Goal: Communication & Community: Ask a question

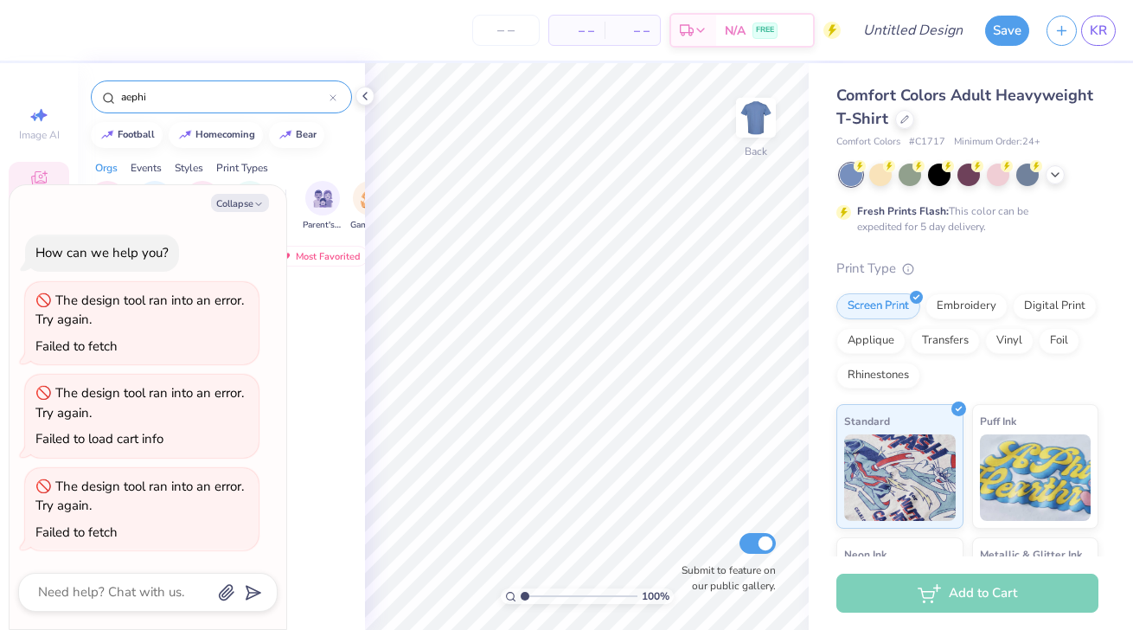
scroll to position [2951, 0]
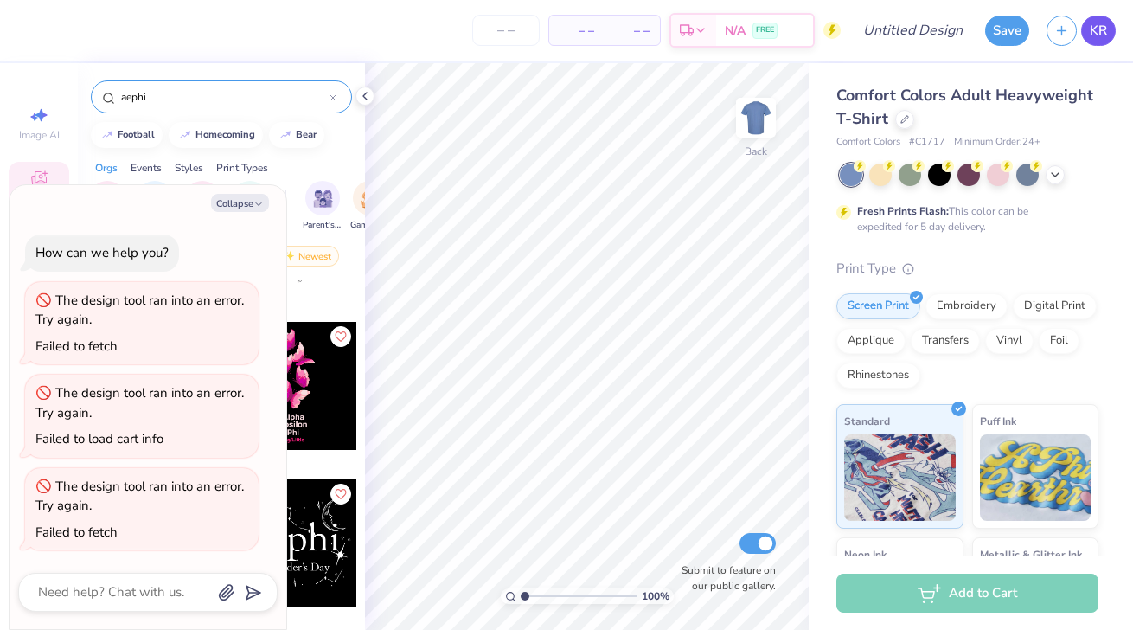
click at [1100, 23] on span "KR" at bounding box center [1098, 31] width 17 height 20
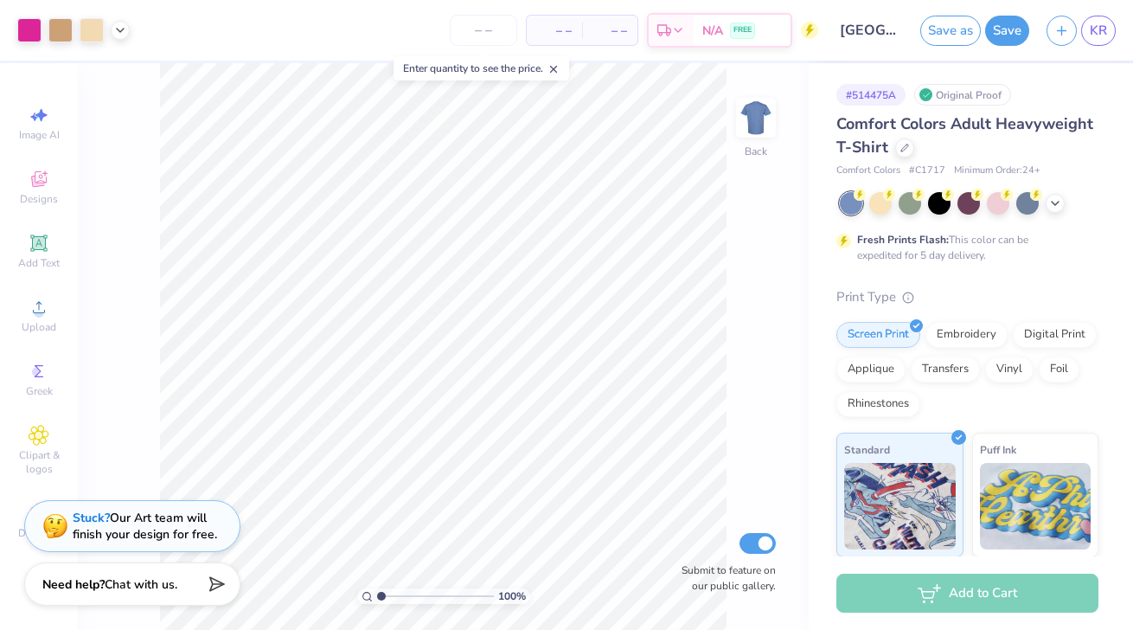
click at [993, 146] on div "Comfort Colors Adult Heavyweight T-Shirt" at bounding box center [968, 135] width 262 height 47
click at [902, 148] on icon at bounding box center [905, 146] width 7 height 7
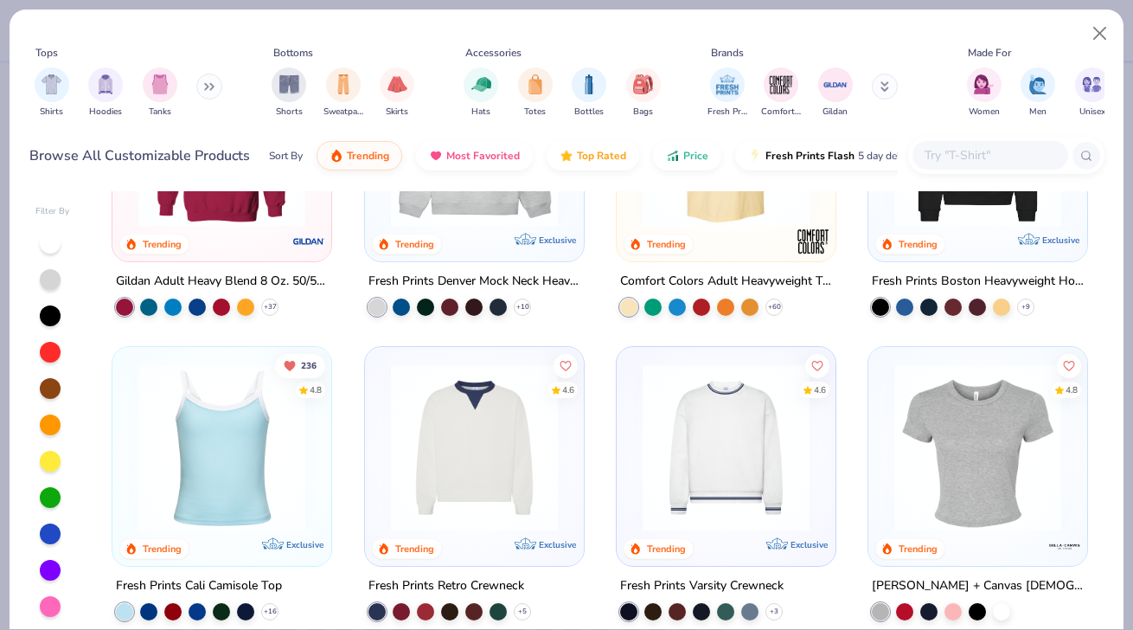
scroll to position [262, 0]
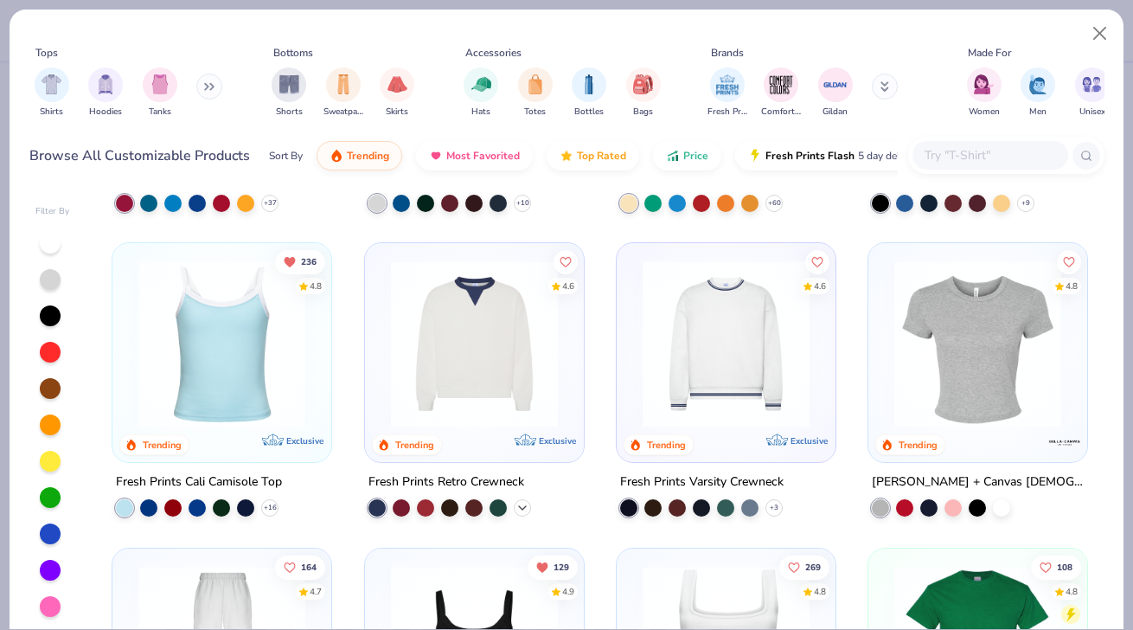
click at [521, 510] on icon at bounding box center [523, 508] width 14 height 14
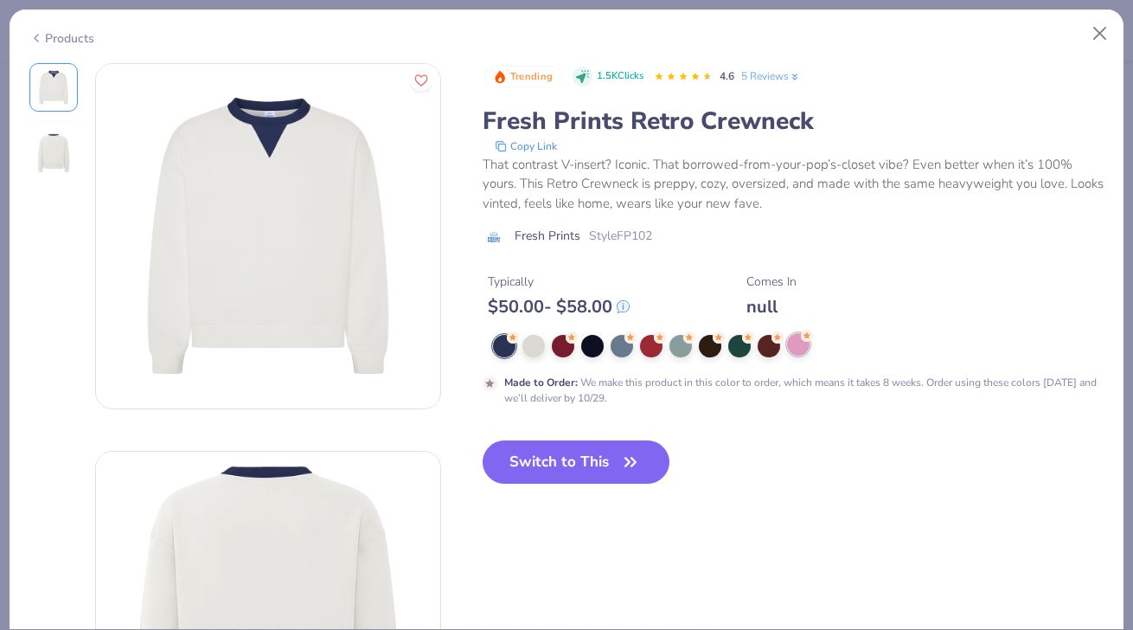
click at [792, 346] on div at bounding box center [798, 344] width 22 height 22
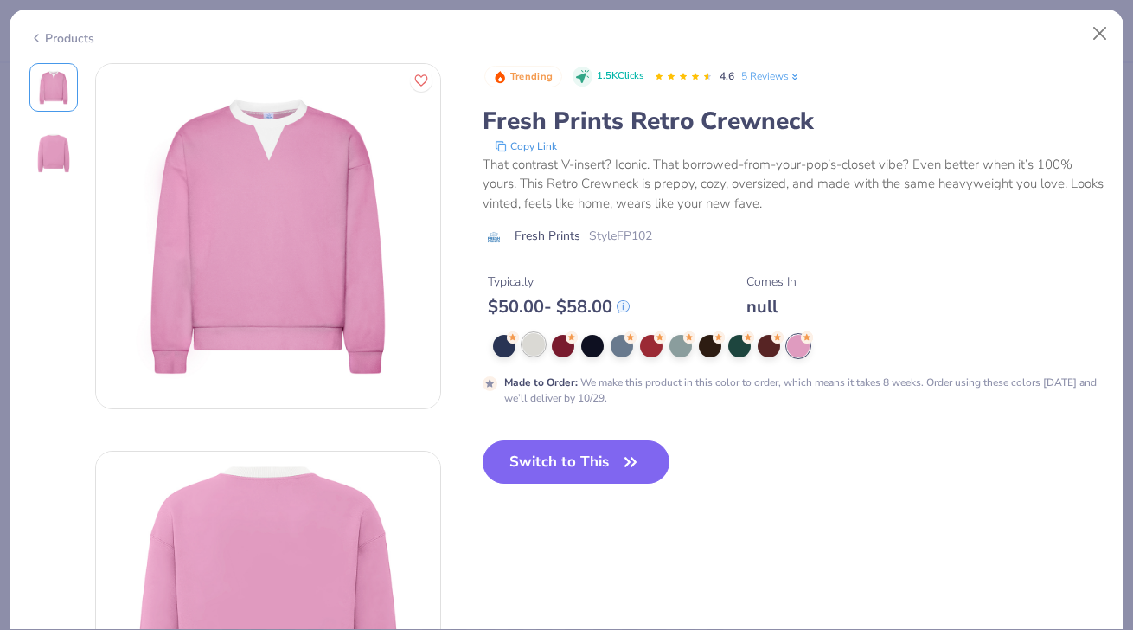
click at [533, 343] on div at bounding box center [534, 344] width 22 height 22
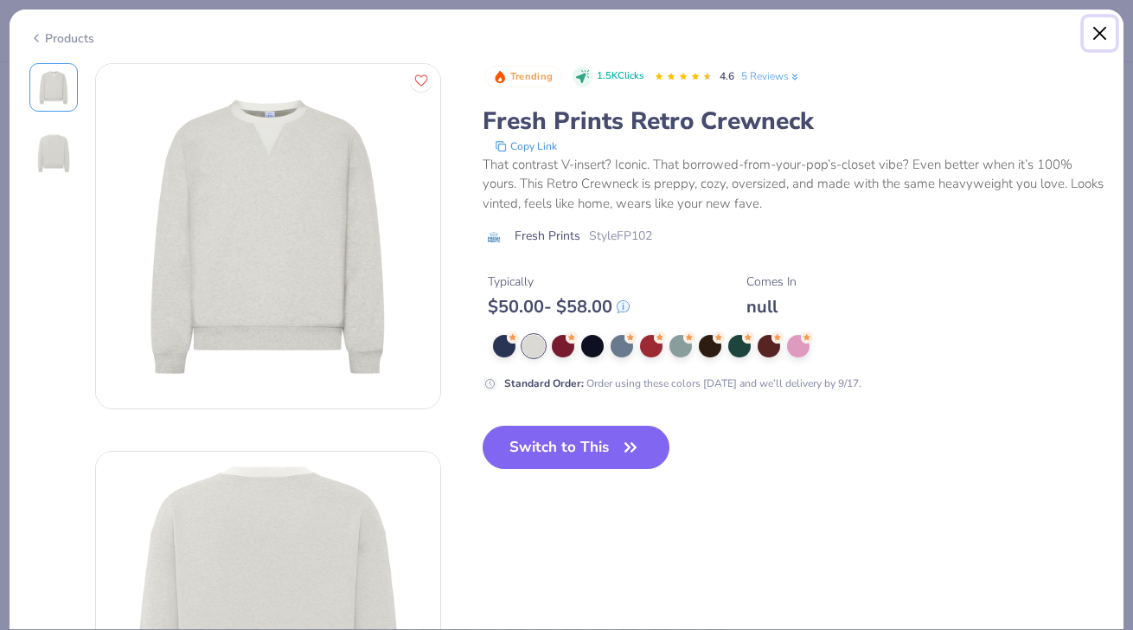
click at [1096, 35] on button "Close" at bounding box center [1100, 33] width 33 height 33
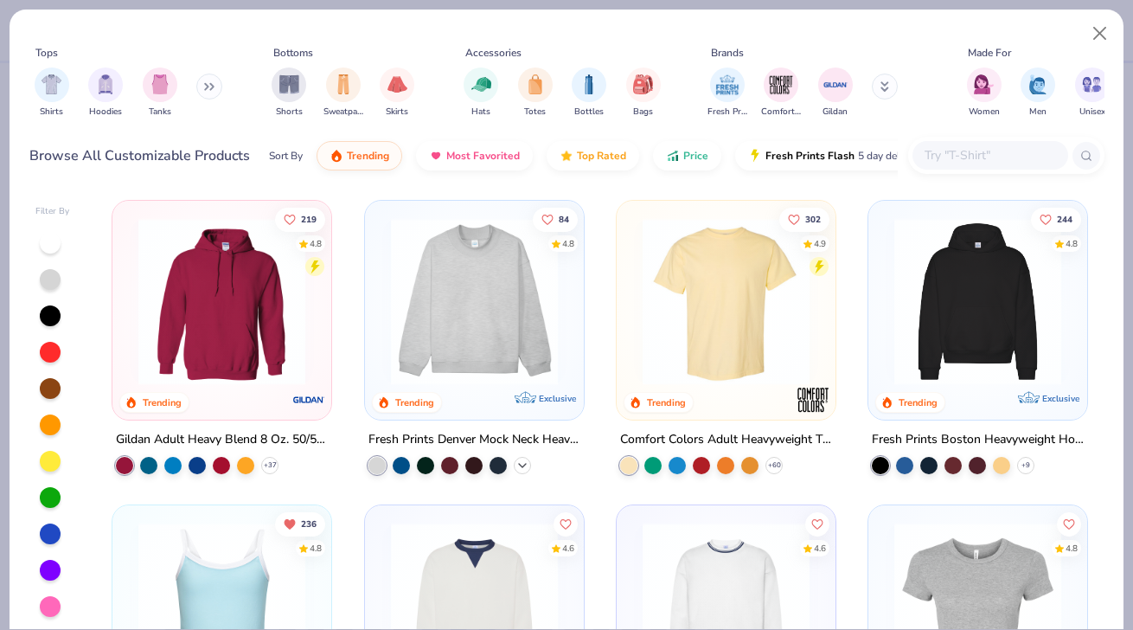
click at [516, 465] on icon at bounding box center [523, 466] width 14 height 14
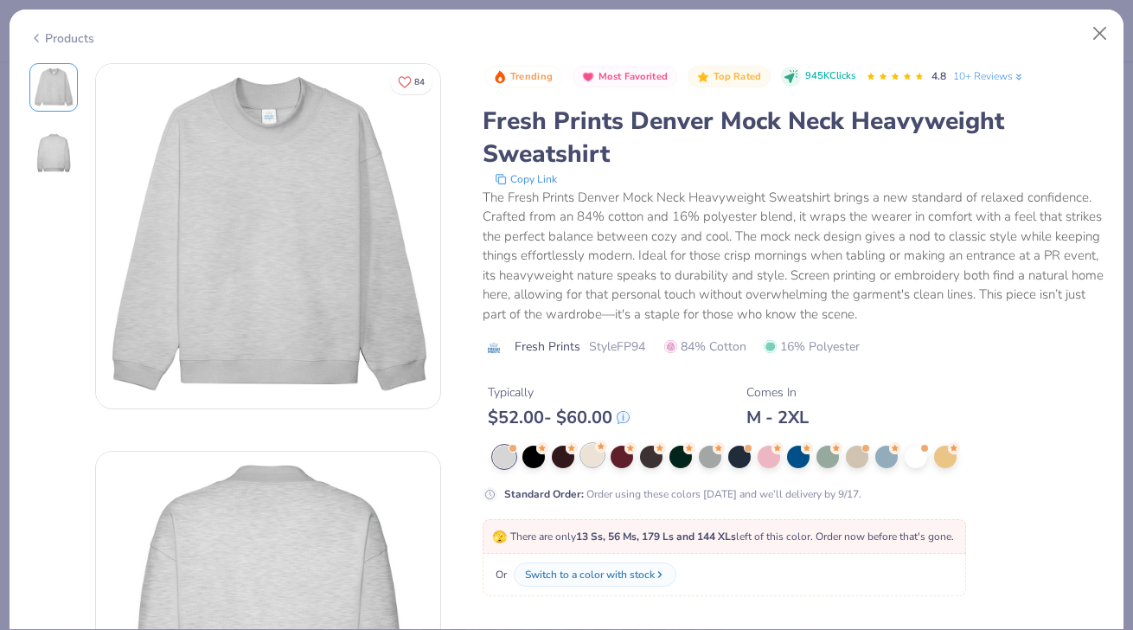
click at [595, 451] on icon at bounding box center [601, 446] width 12 height 12
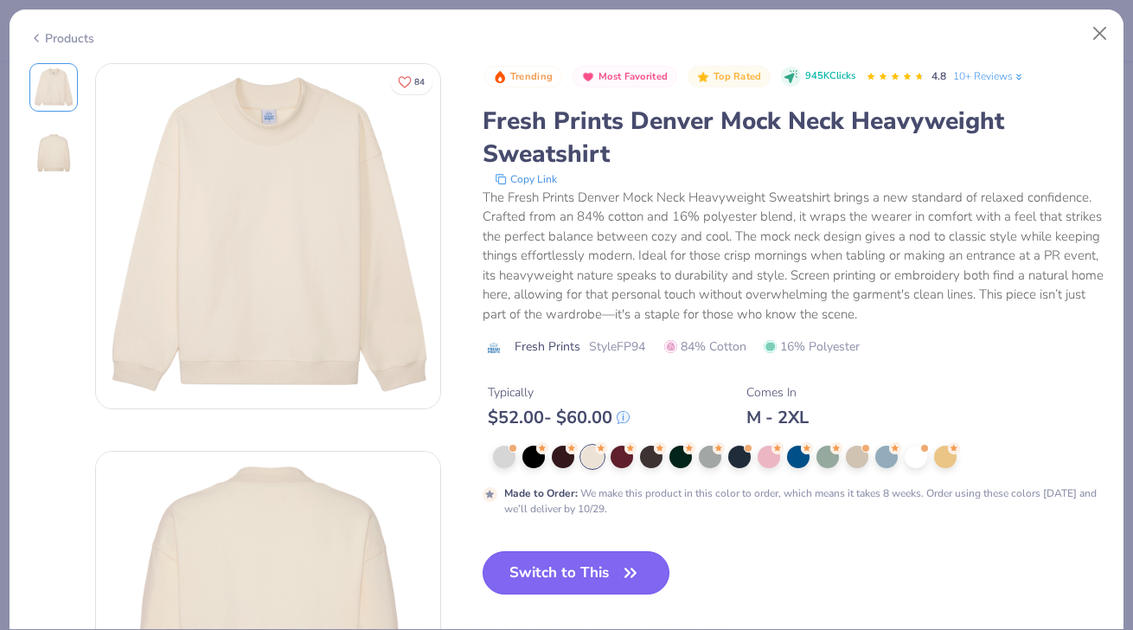
click at [595, 583] on button "Switch to This" at bounding box center [577, 572] width 188 height 43
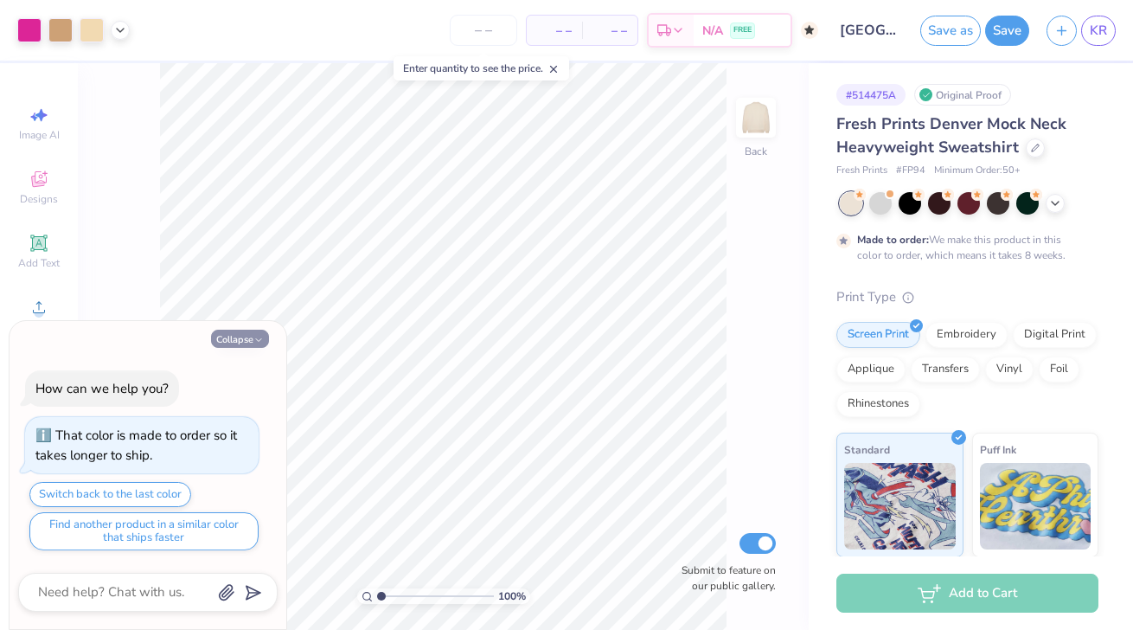
click at [234, 337] on button "Collapse" at bounding box center [240, 339] width 58 height 18
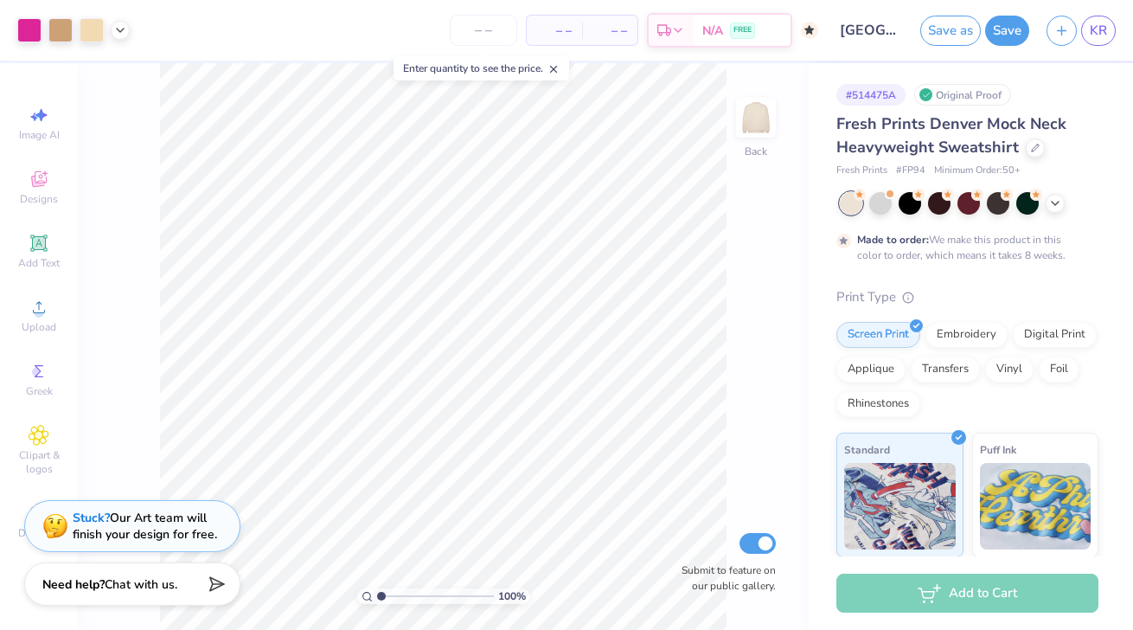
click at [876, 32] on input "University of Arizona : Kaylee Ringberg" at bounding box center [869, 30] width 85 height 35
click at [992, 35] on button "Save" at bounding box center [1007, 28] width 44 height 30
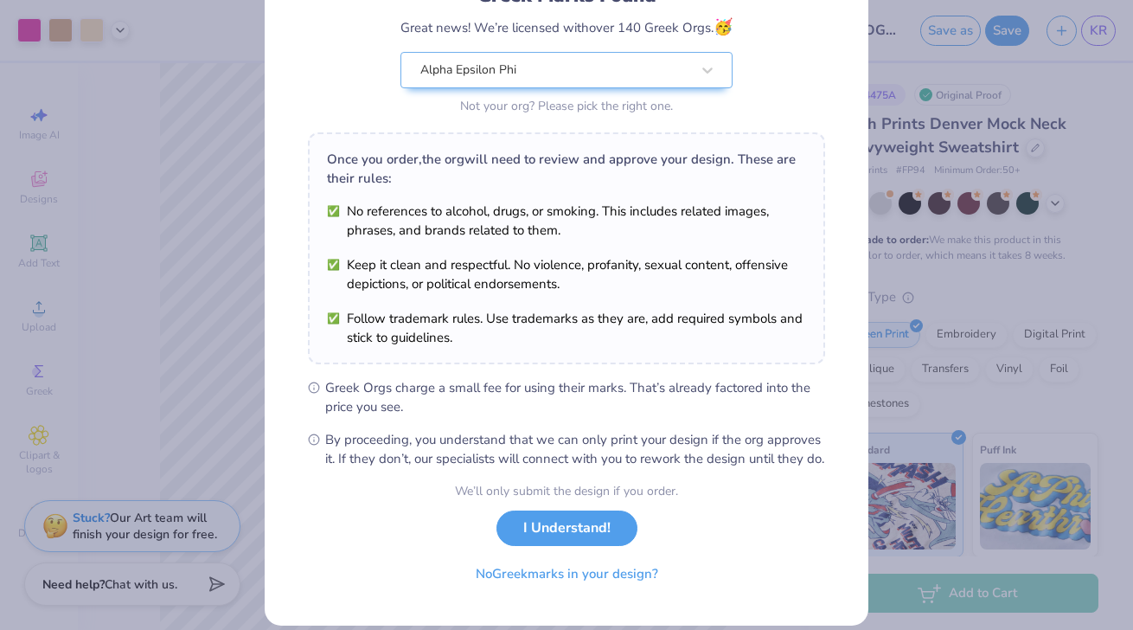
scroll to position [180, 0]
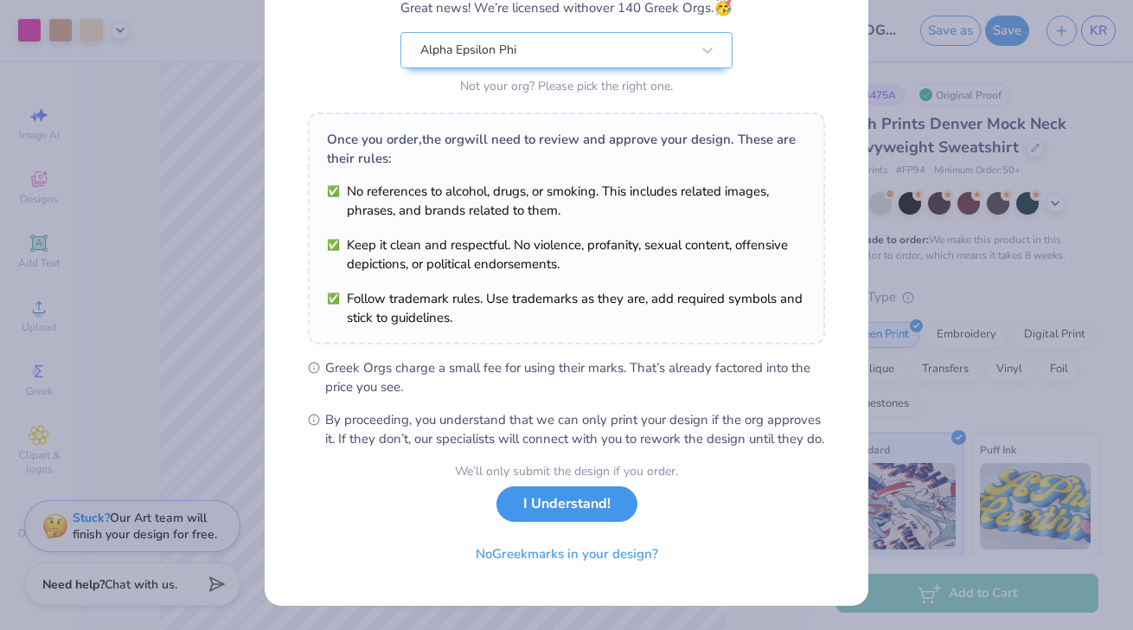
click at [580, 519] on button "I Understand!" at bounding box center [567, 503] width 141 height 35
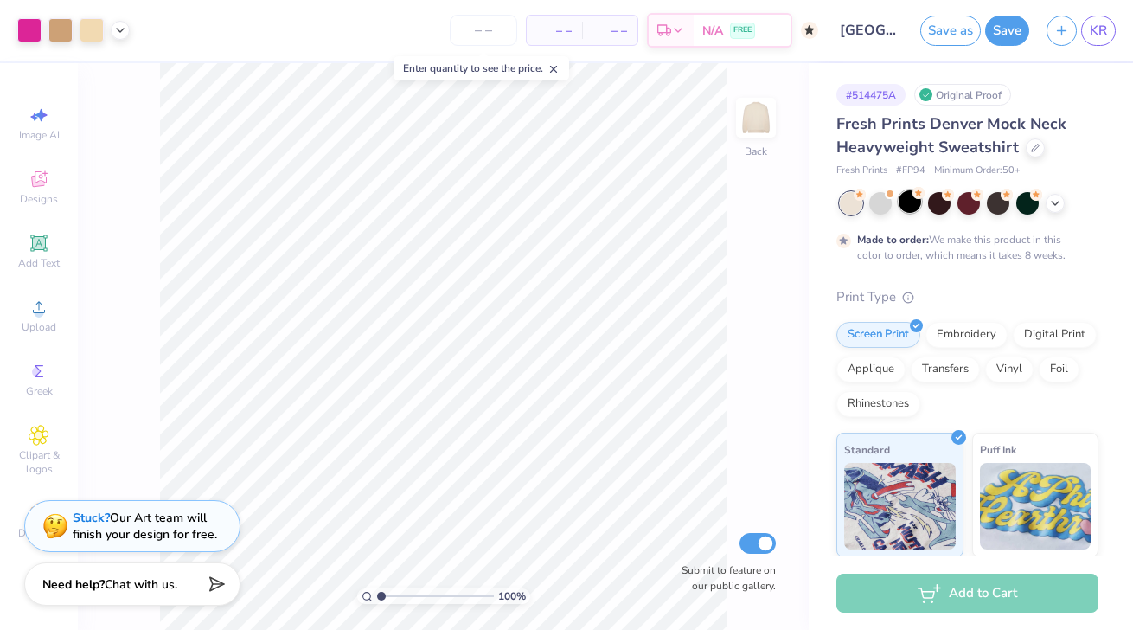
click at [916, 205] on div at bounding box center [910, 201] width 22 height 22
click at [880, 210] on div at bounding box center [881, 201] width 22 height 22
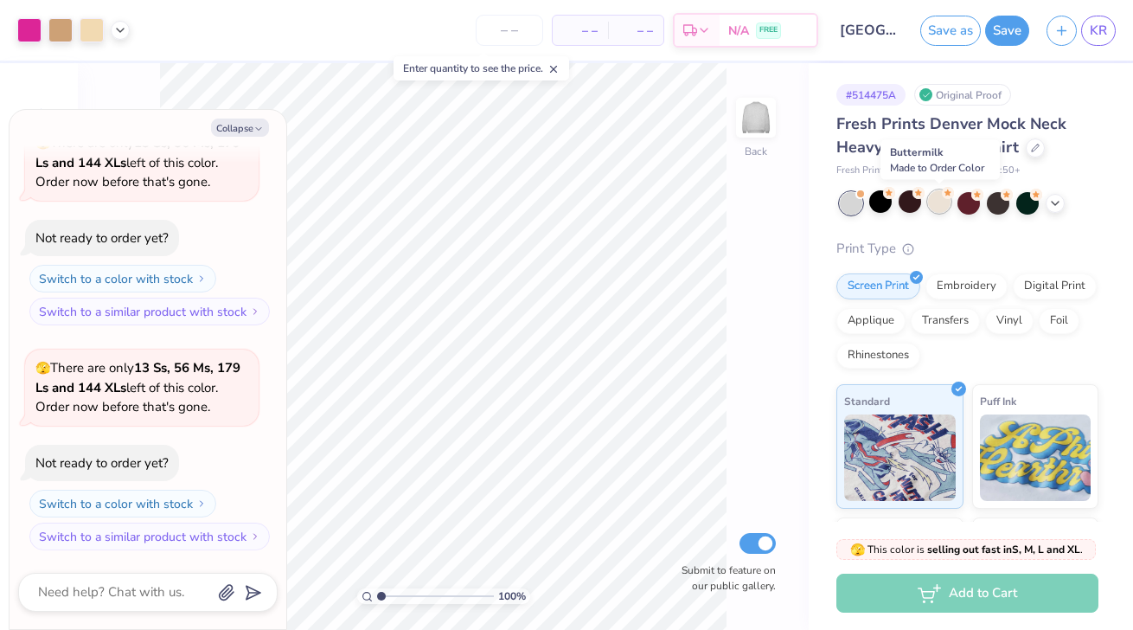
click at [938, 206] on div at bounding box center [939, 201] width 22 height 22
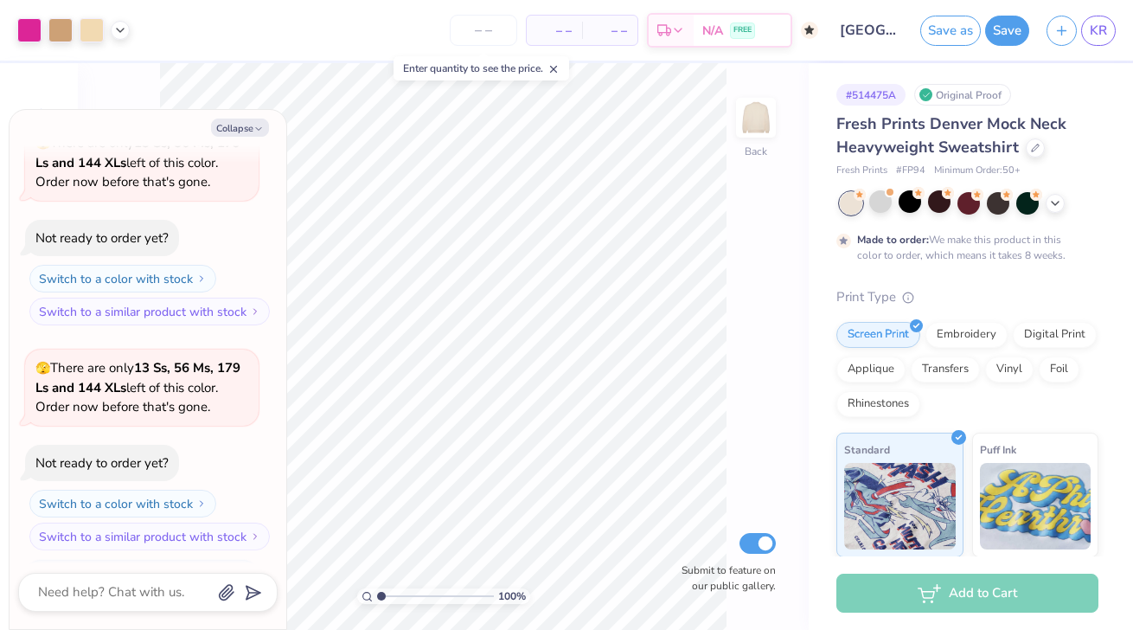
scroll to position [469, 0]
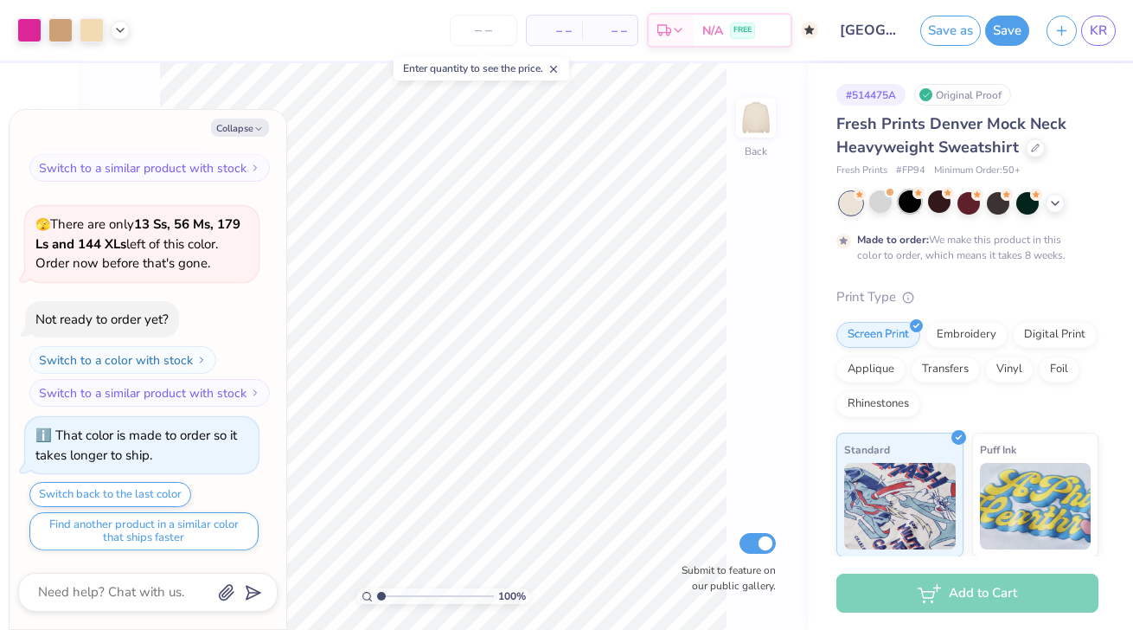
click at [915, 204] on div at bounding box center [910, 201] width 22 height 22
click at [946, 209] on div at bounding box center [939, 201] width 22 height 22
click at [1006, 205] on div at bounding box center [998, 201] width 22 height 22
click at [223, 128] on button "Collapse" at bounding box center [240, 128] width 58 height 18
type textarea "x"
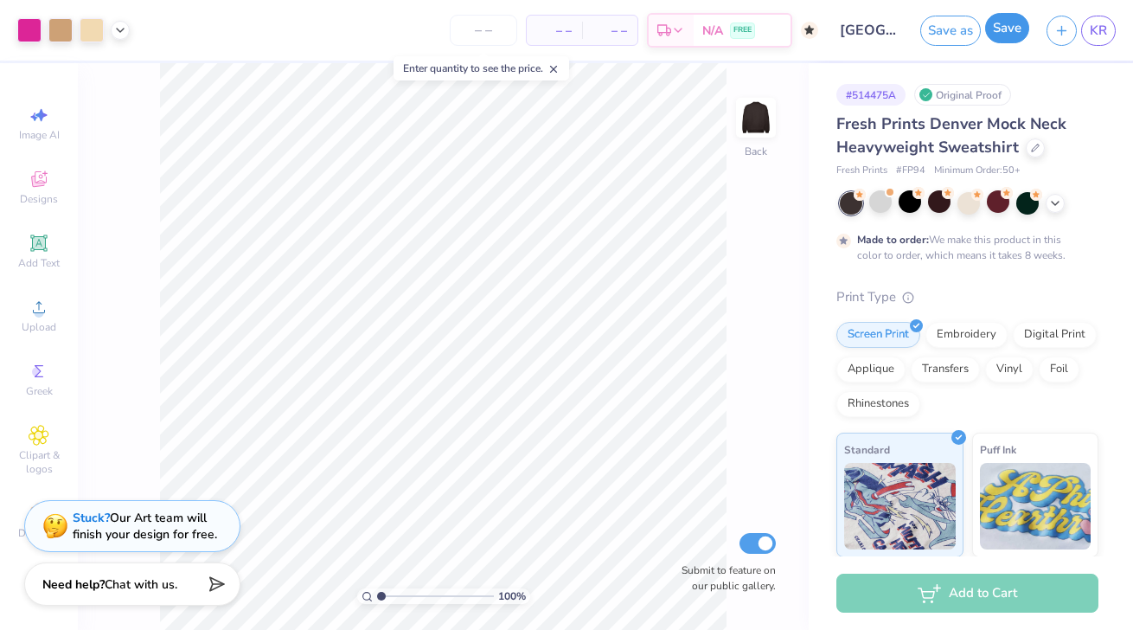
click at [1013, 22] on button "Save" at bounding box center [1007, 28] width 44 height 30
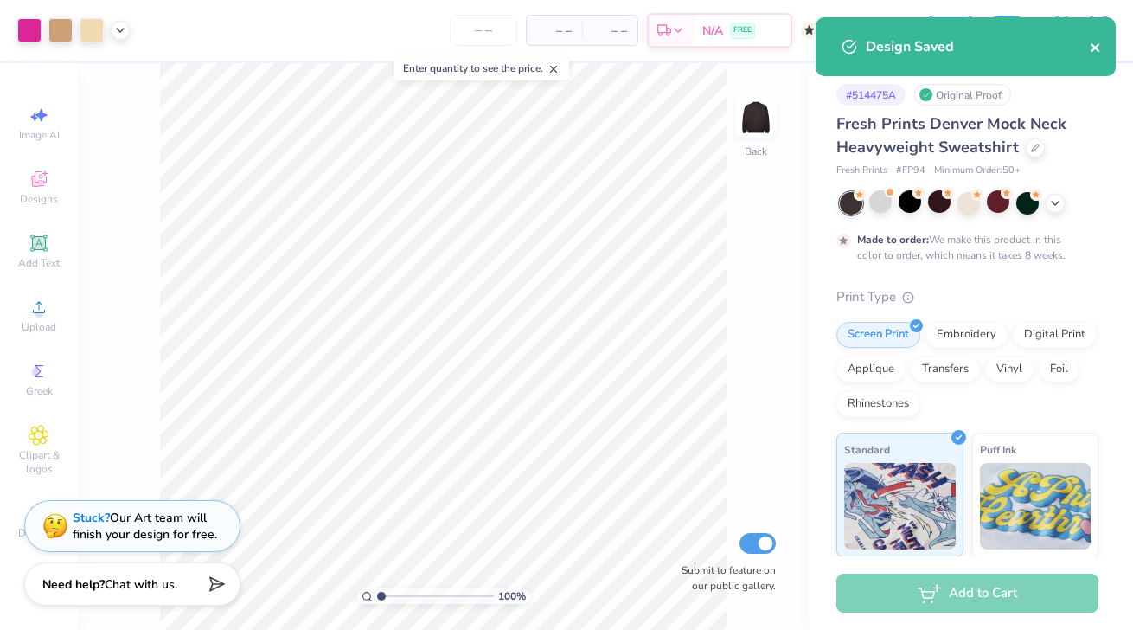
click at [1098, 51] on icon "close" at bounding box center [1095, 47] width 9 height 9
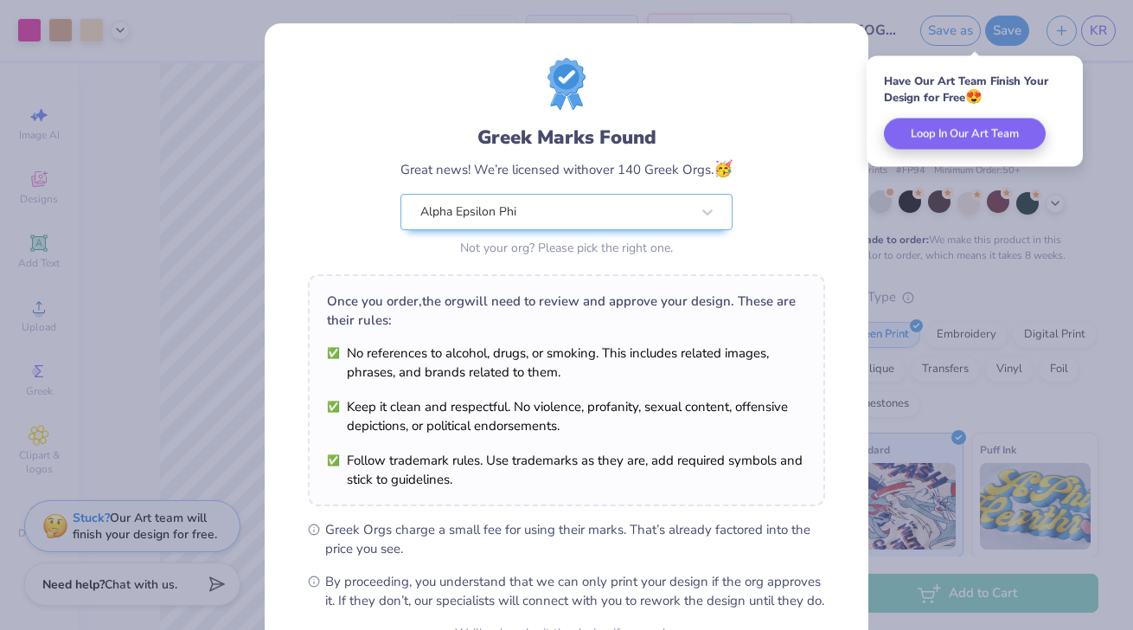
scroll to position [180, 0]
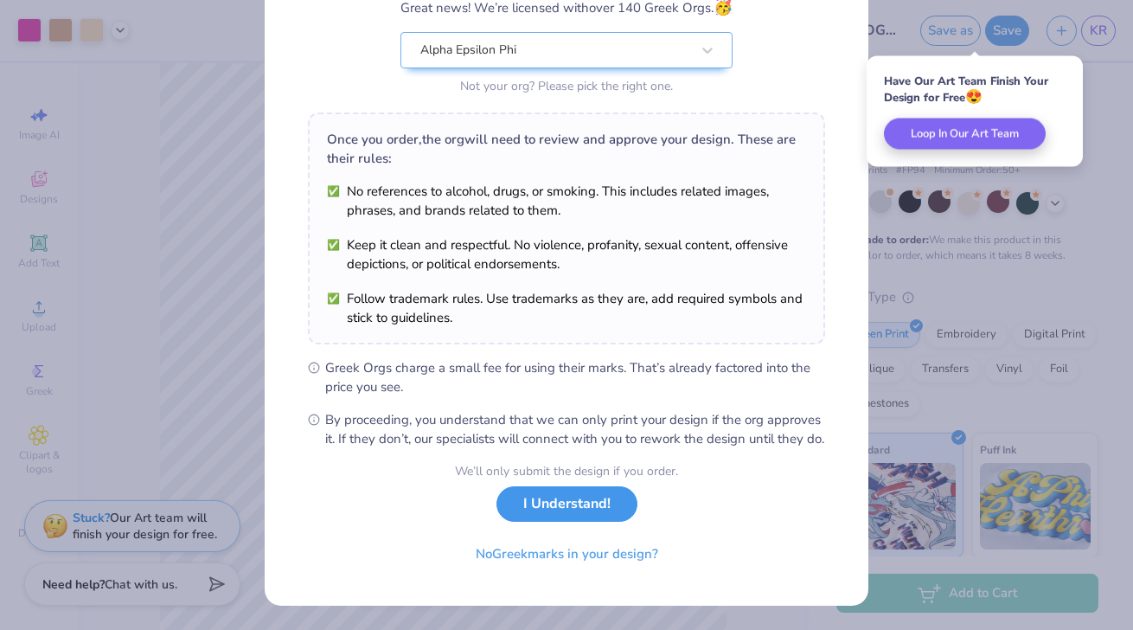
click at [586, 506] on button "I Understand!" at bounding box center [567, 503] width 141 height 35
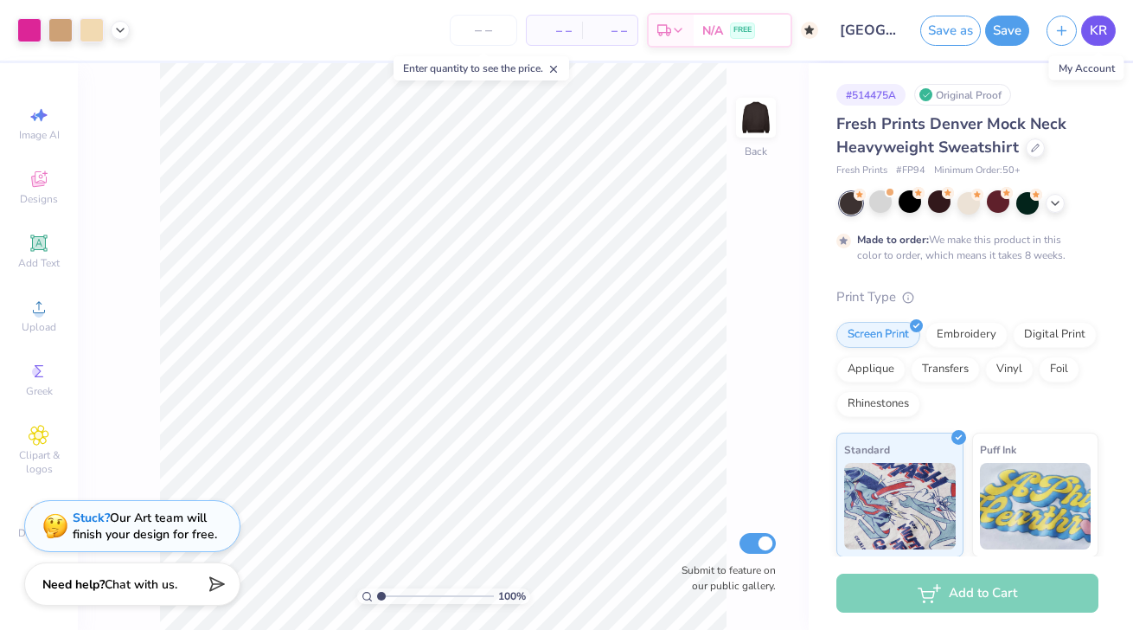
click at [1091, 26] on span "KR" at bounding box center [1098, 31] width 17 height 20
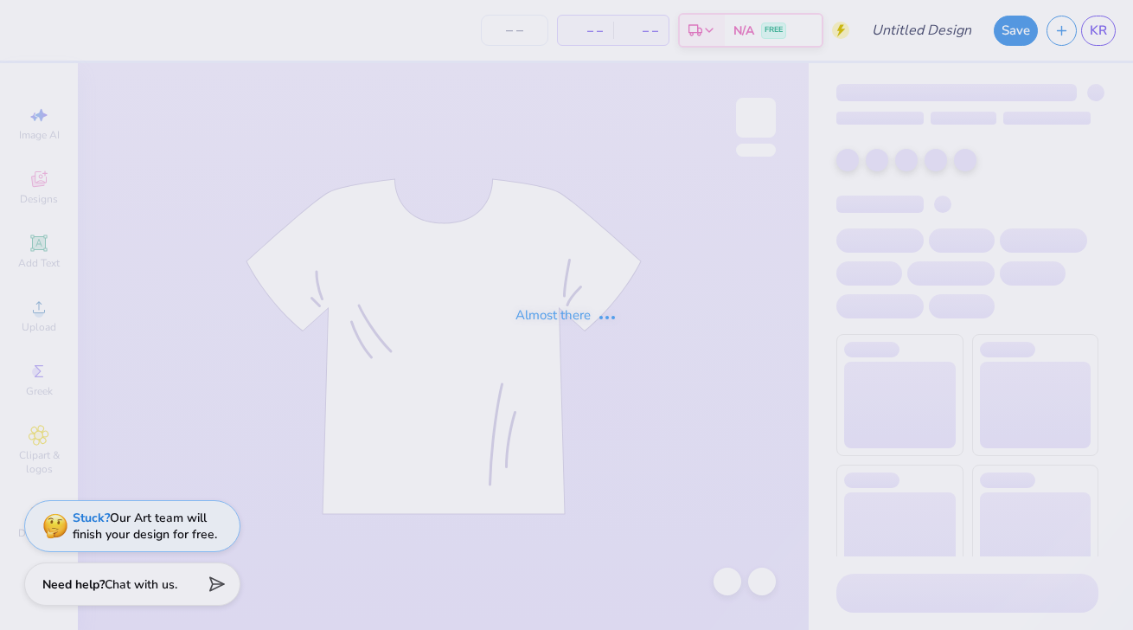
type input "[PERSON_NAME] : [GEOGRAPHIC_DATA][US_STATE]"
type input "24"
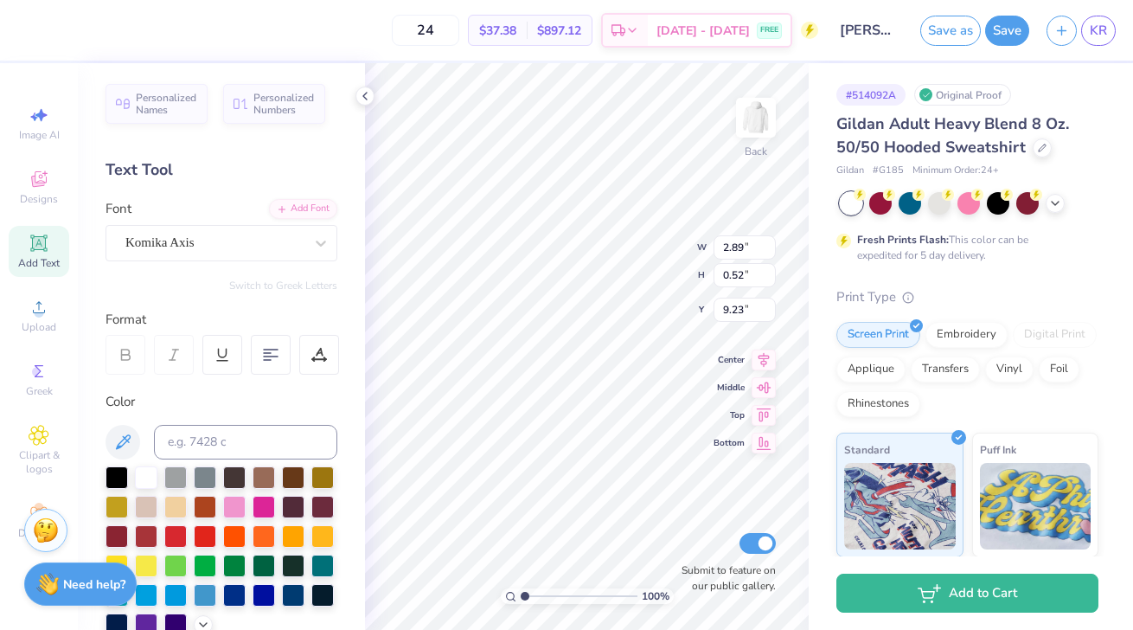
type input "9.47"
click at [760, 332] on icon at bounding box center [764, 339] width 24 height 21
click at [766, 332] on icon at bounding box center [764, 339] width 24 height 21
click at [359, 95] on icon at bounding box center [365, 96] width 14 height 14
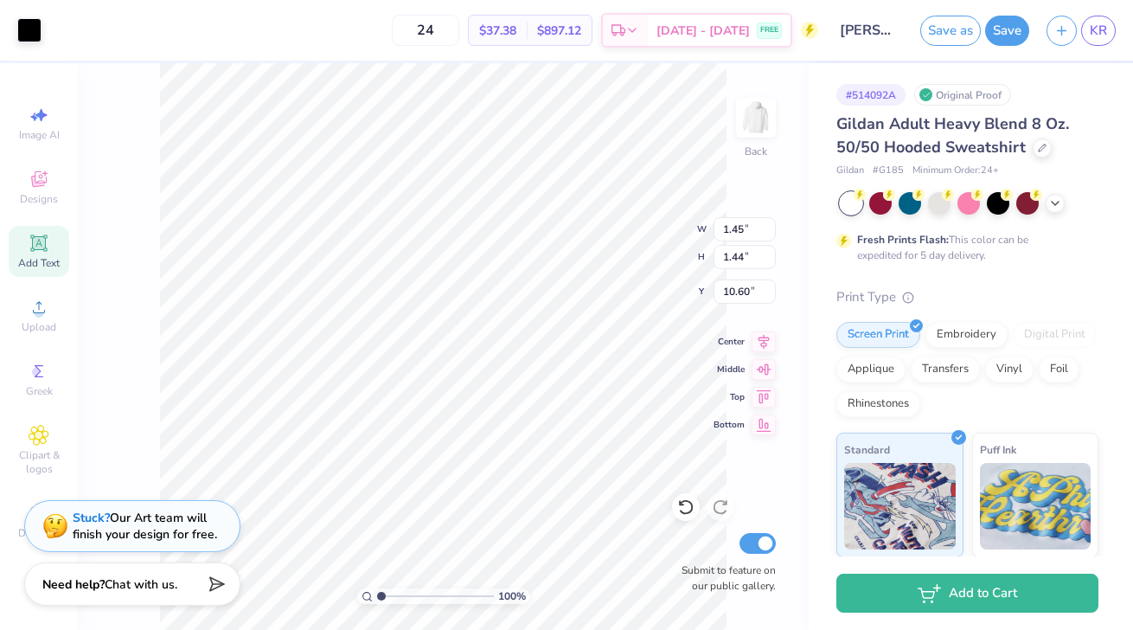
type input "10.64"
click at [730, 335] on div "100 % Back Submit to feature on our public gallery." at bounding box center [443, 346] width 731 height 567
click at [753, 427] on icon at bounding box center [764, 422] width 24 height 21
type input "3.50"
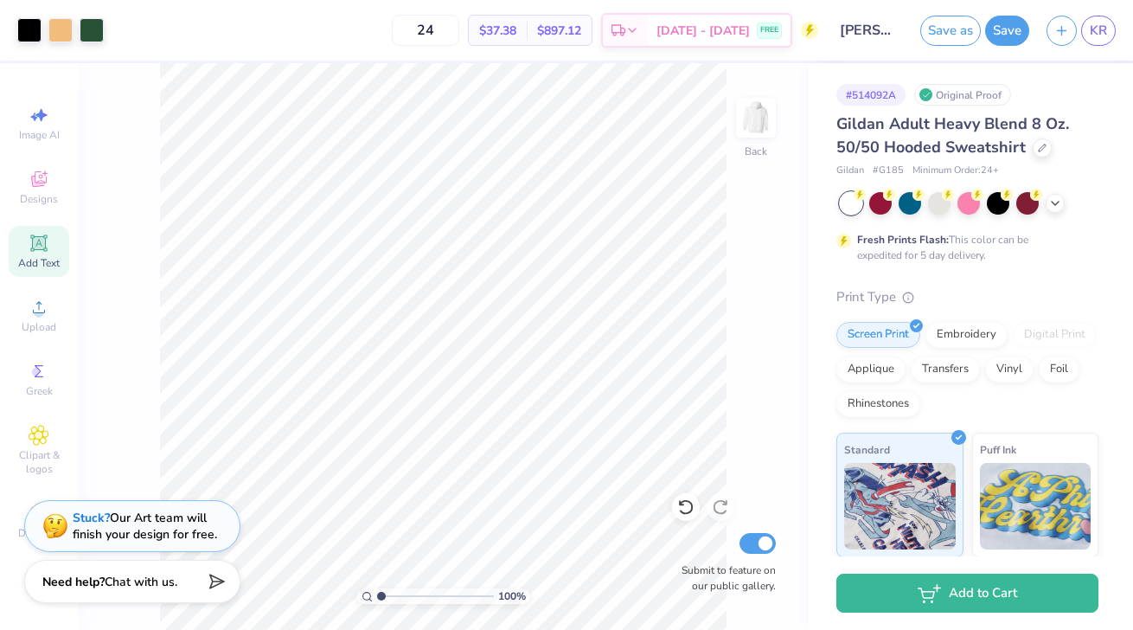
click at [183, 580] on div "Need help? Chat with us." at bounding box center [132, 581] width 216 height 43
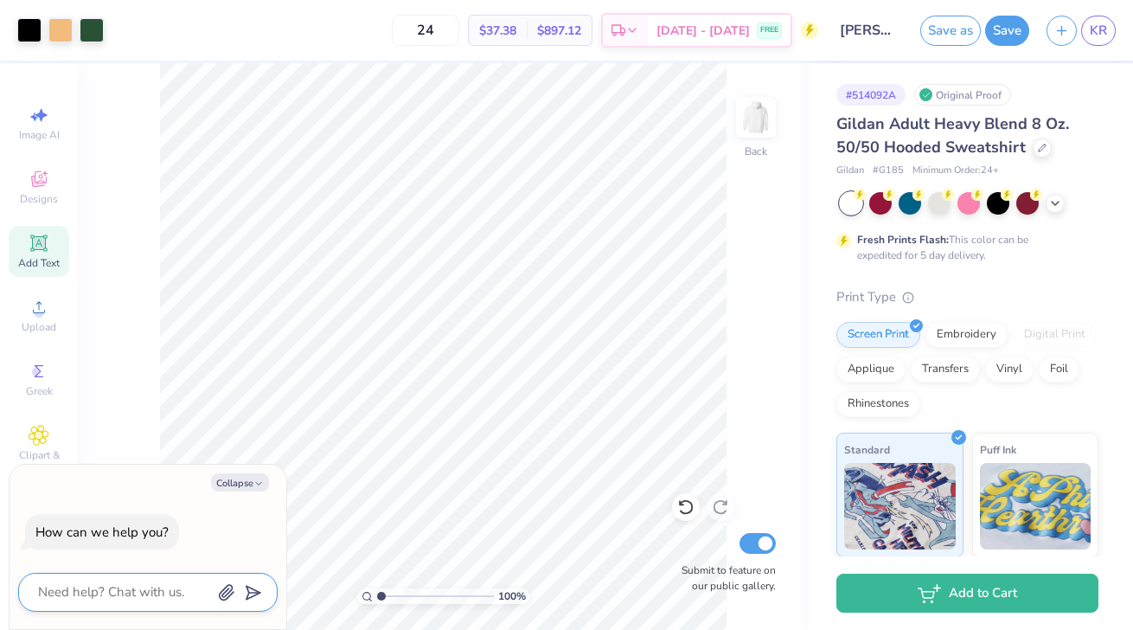
click at [183, 581] on textarea at bounding box center [124, 592] width 176 height 23
type textarea "h"
type textarea "x"
type textarea "ho"
type textarea "x"
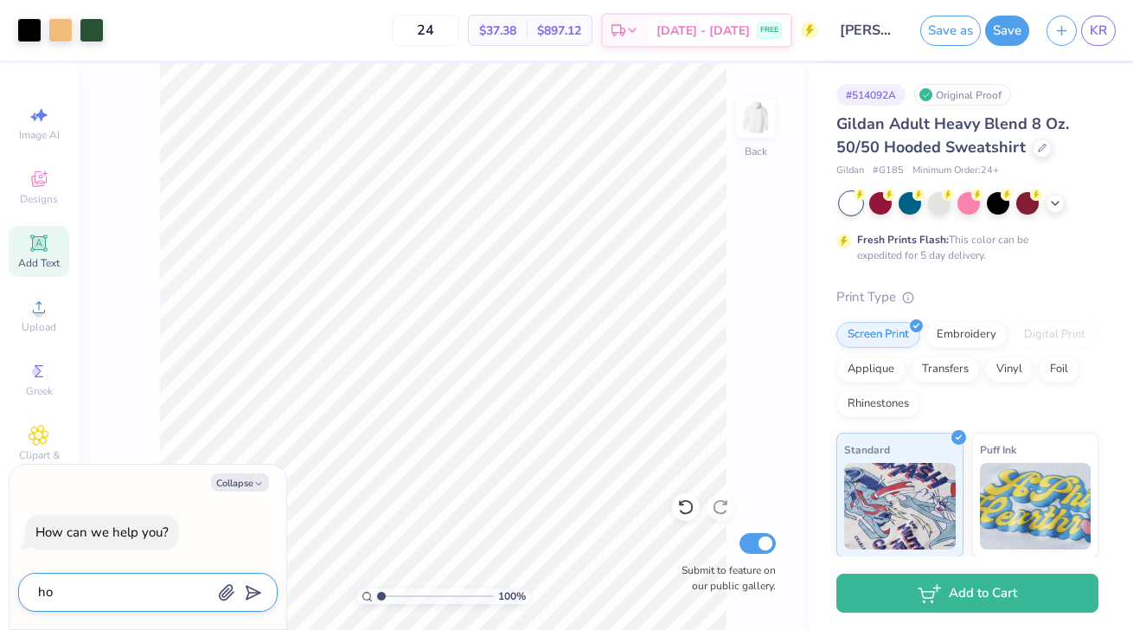
type textarea "how"
type textarea "x"
type textarea "how"
type textarea "x"
type textarea "how"
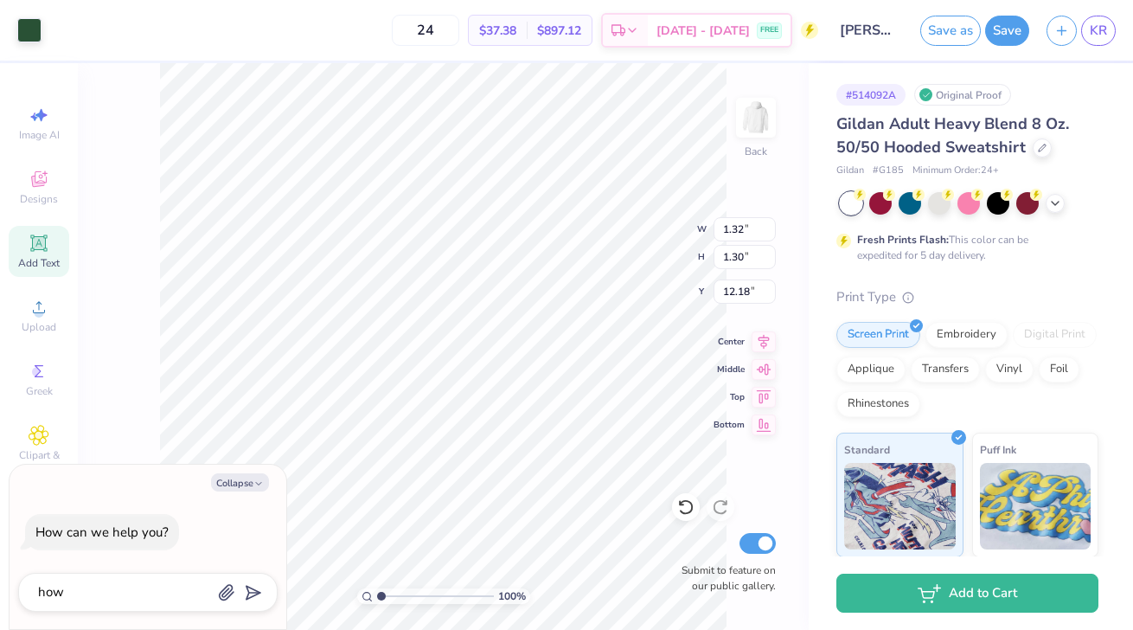
type textarea "x"
type input "12.28"
click at [684, 507] on icon at bounding box center [685, 506] width 17 height 17
click at [684, 501] on icon at bounding box center [685, 508] width 15 height 16
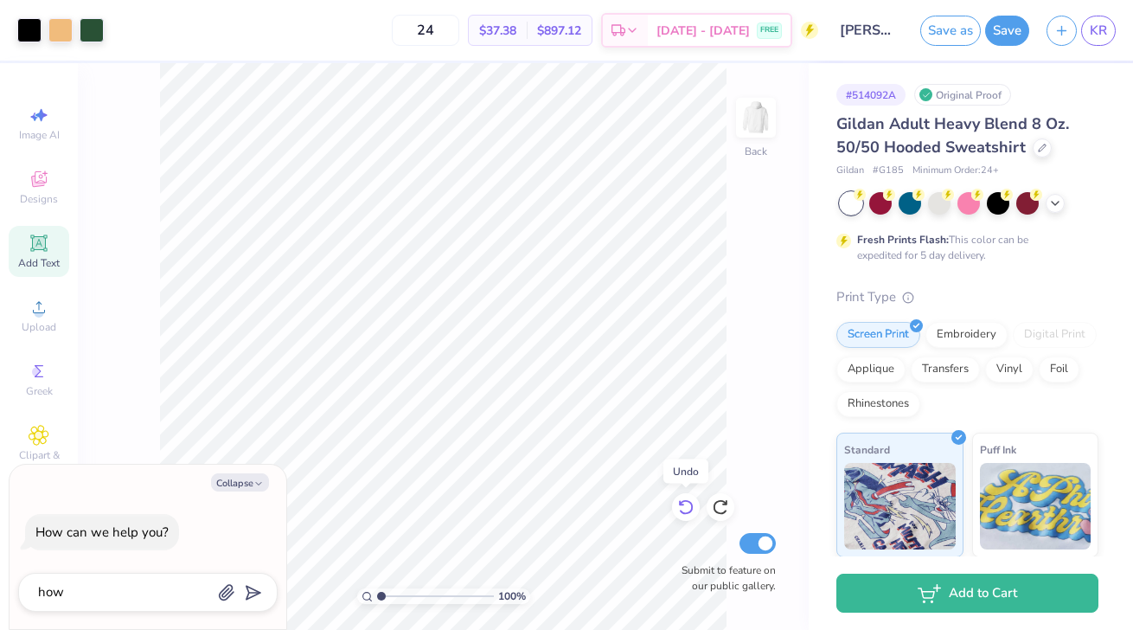
type textarea "x"
click at [131, 594] on textarea "how" at bounding box center [124, 592] width 176 height 23
type textarea "how c"
type textarea "x"
type textarea "how ca"
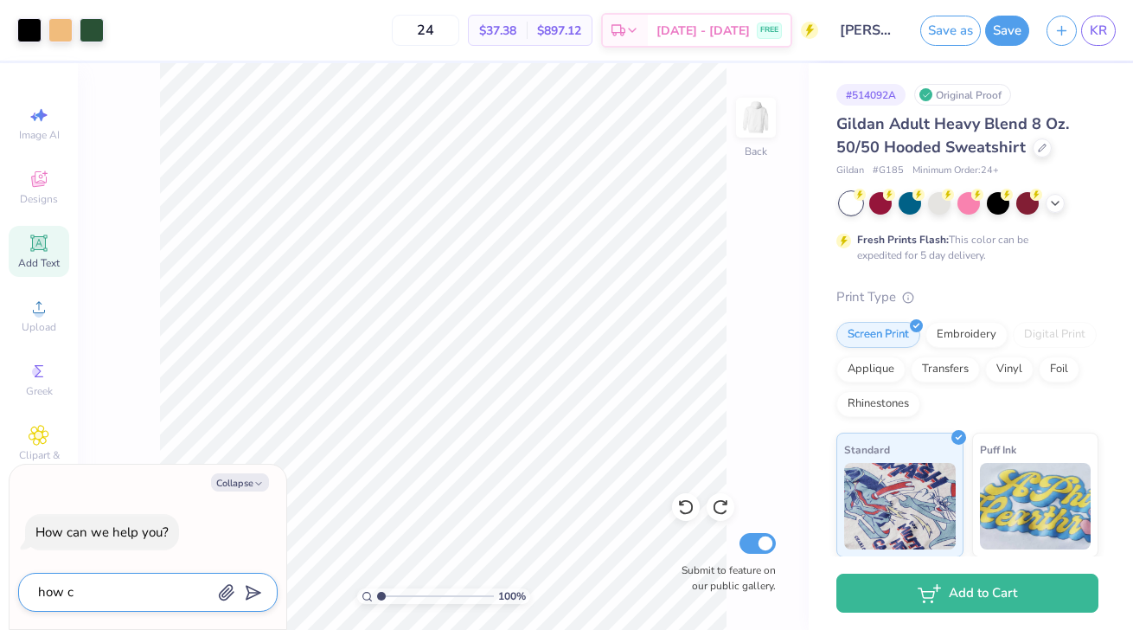
type textarea "x"
type textarea "how can"
type textarea "x"
type textarea "how can"
type textarea "x"
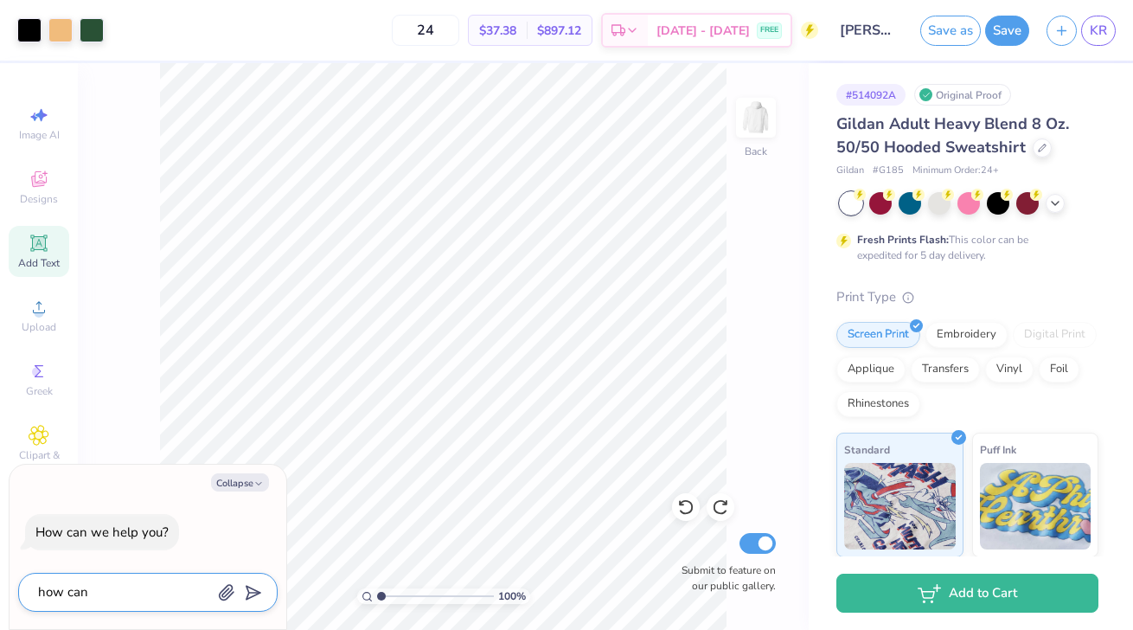
type textarea "how can i"
type textarea "x"
type textarea "how can i"
type textarea "x"
type textarea "how can i m"
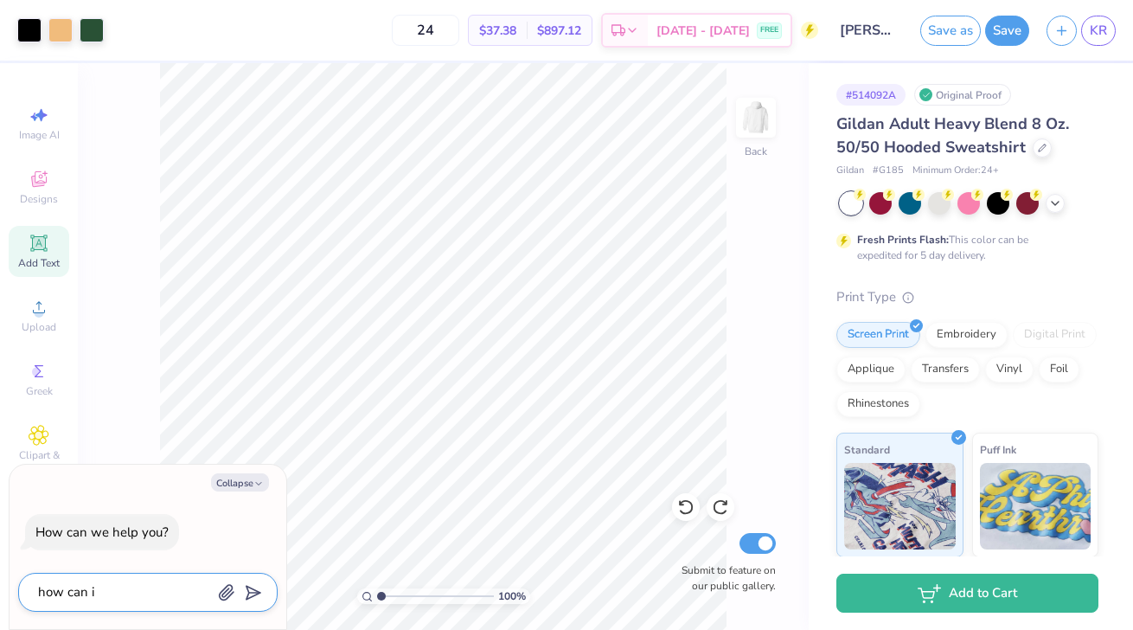
type textarea "x"
type textarea "how can i mo"
type textarea "x"
type textarea "how can i mov"
type textarea "x"
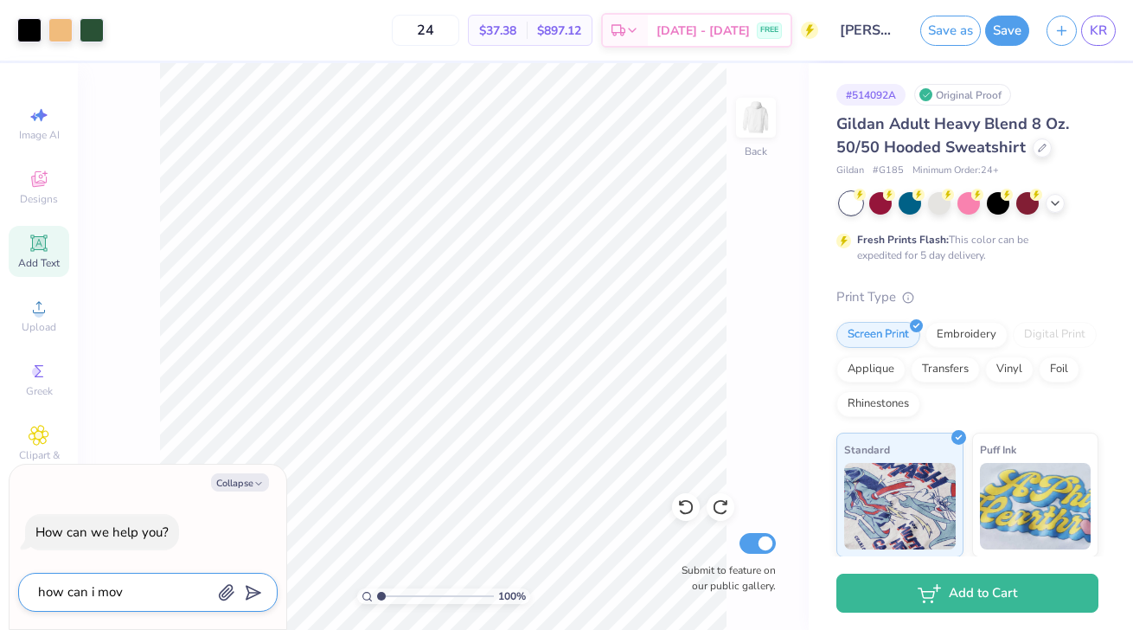
type textarea "how can i move"
type textarea "x"
type textarea "how can i move"
type textarea "x"
type textarea "how can i move t"
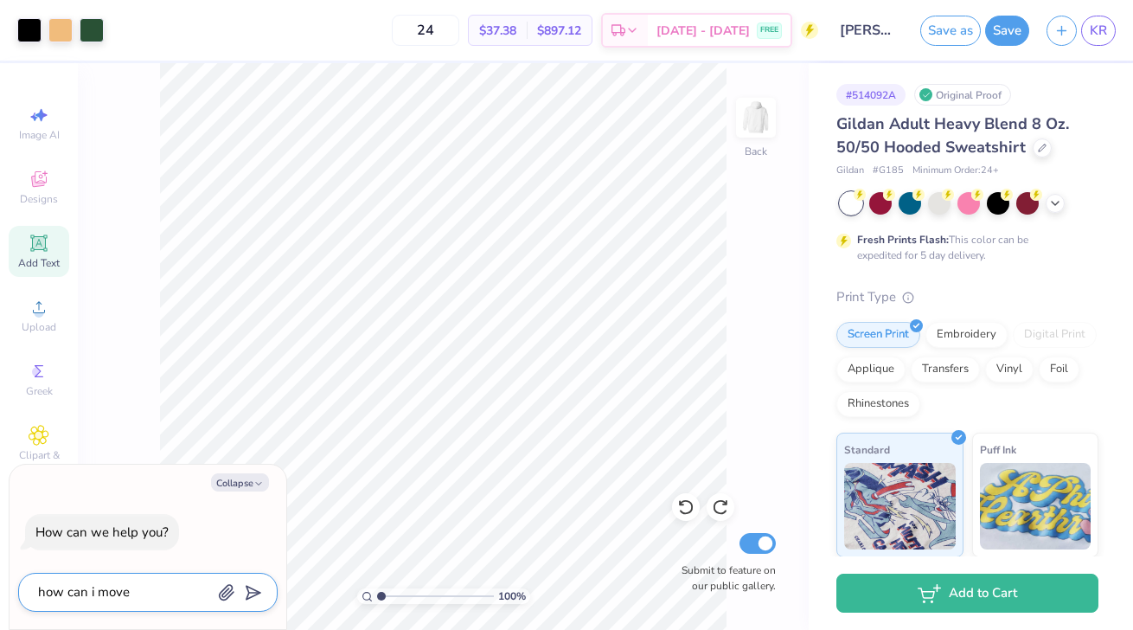
type textarea "x"
type textarea "how can i move th"
type textarea "x"
type textarea "how can i move thi"
type textarea "x"
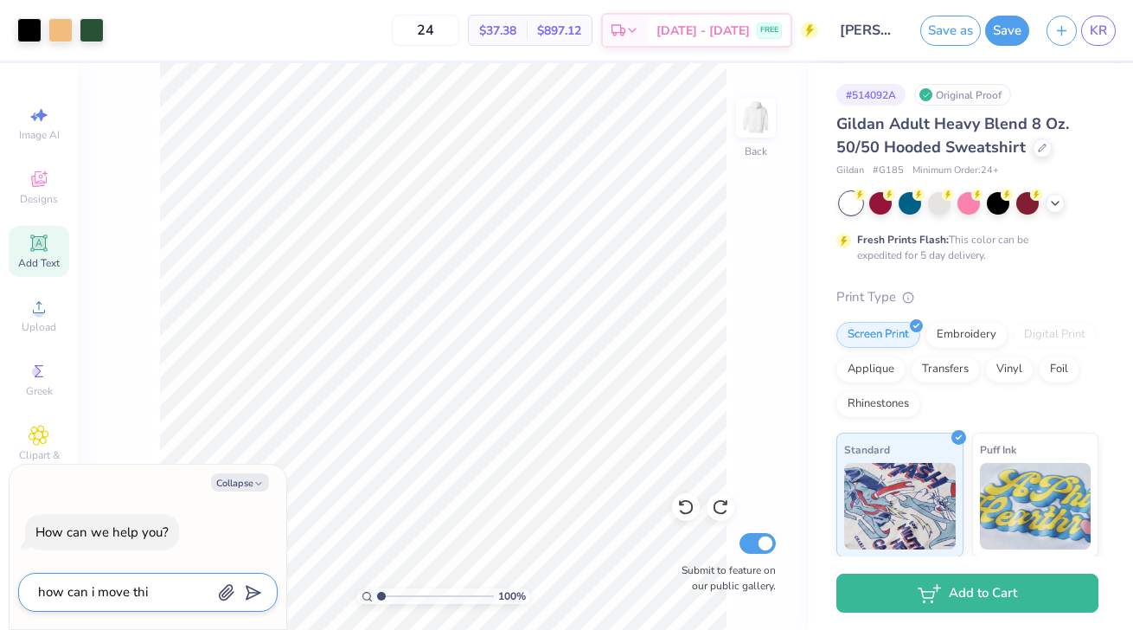
type textarea "how can i move this"
type textarea "x"
type textarea "how can i move this"
type textarea "x"
type textarea "how can i move this o"
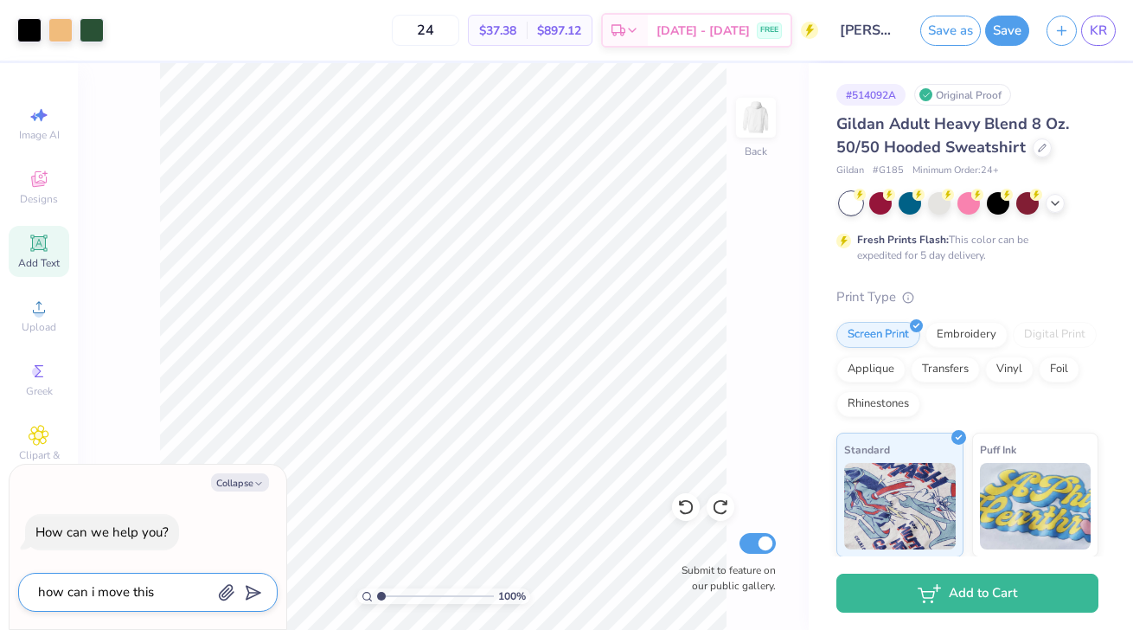
type textarea "x"
type textarea "how can i move this on"
type textarea "x"
type textarea "how can i move this on"
type textarea "x"
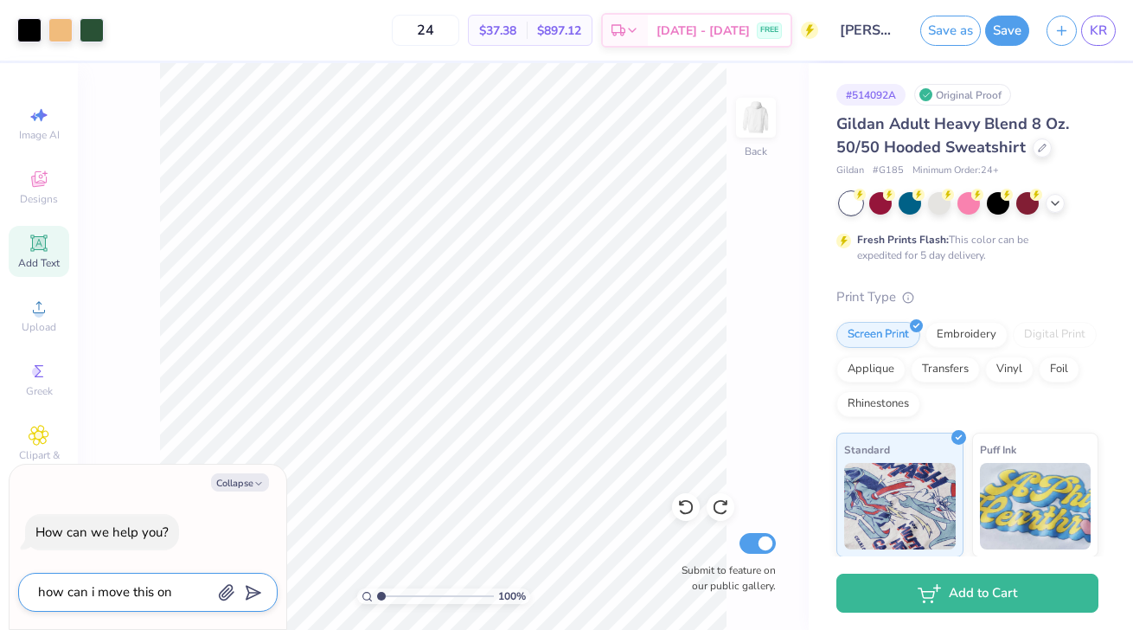
type textarea "how can i move this on t"
type textarea "x"
type textarea "how can i move this on th"
type textarea "x"
type textarea "how can i move this on the"
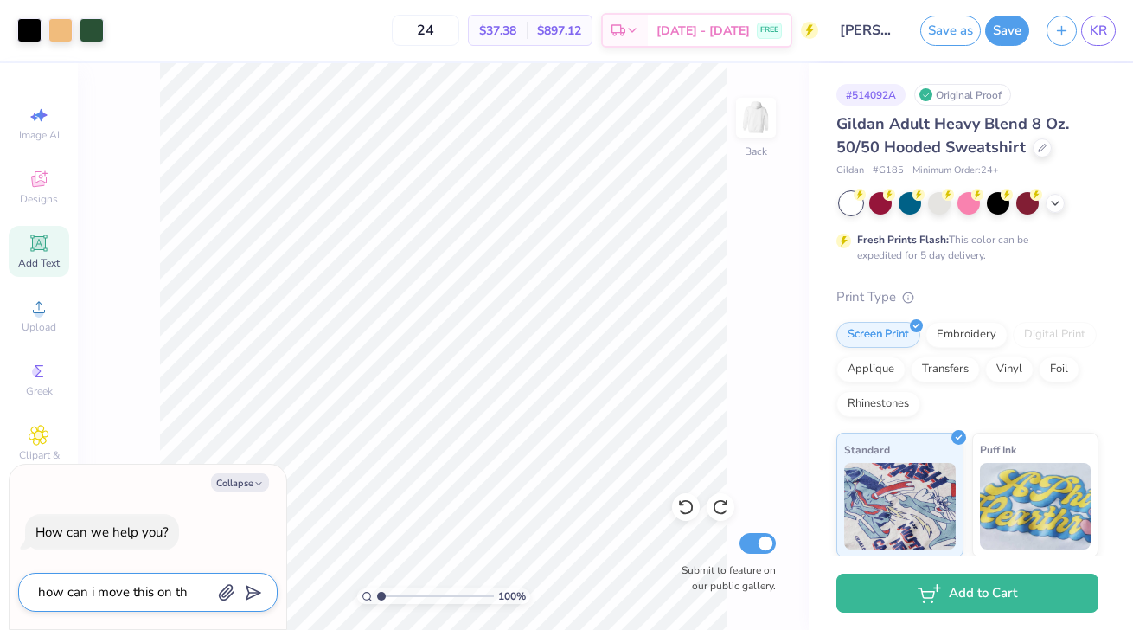
type textarea "x"
type textarea "how can i move this on the"
type textarea "x"
type textarea "how can i move this on the p"
type textarea "x"
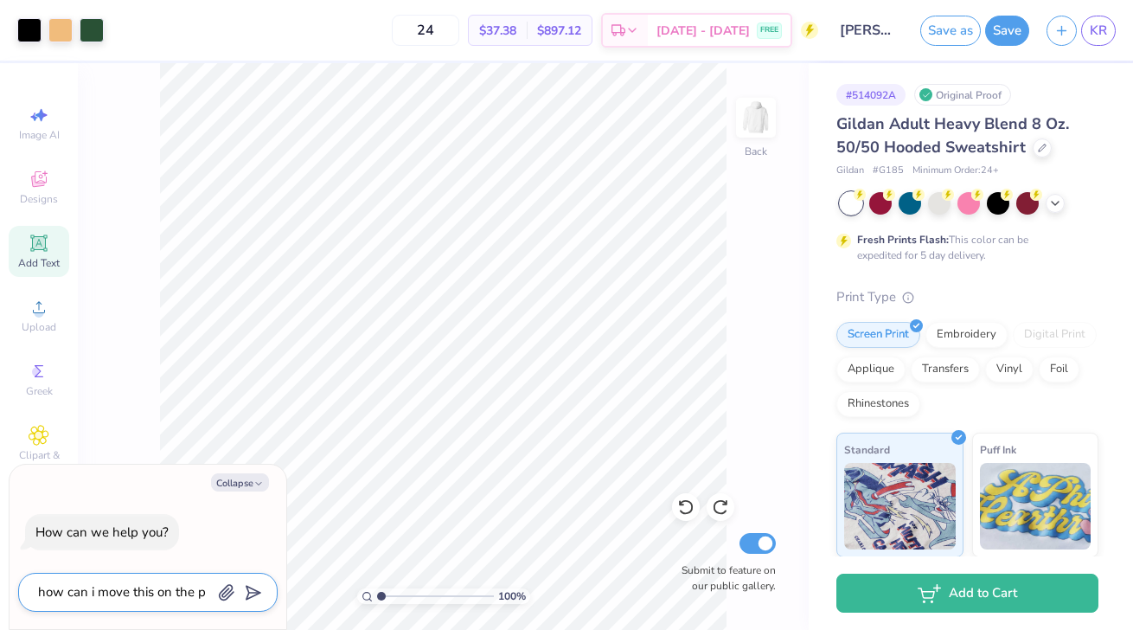
type textarea "how can i move this on the pi"
type textarea "x"
type textarea "how can i move this on the pic"
type textarea "x"
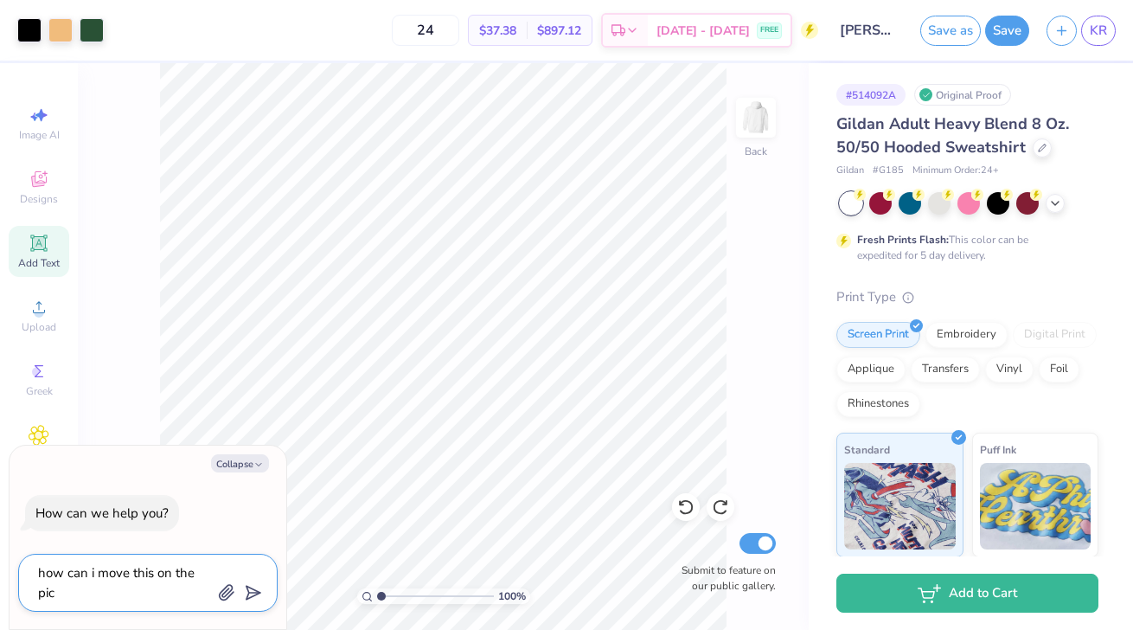
type textarea "how can i move this on the pick"
type textarea "x"
type textarea "how can i move this on the picke"
type textarea "x"
type textarea "how can i move this on the picked"
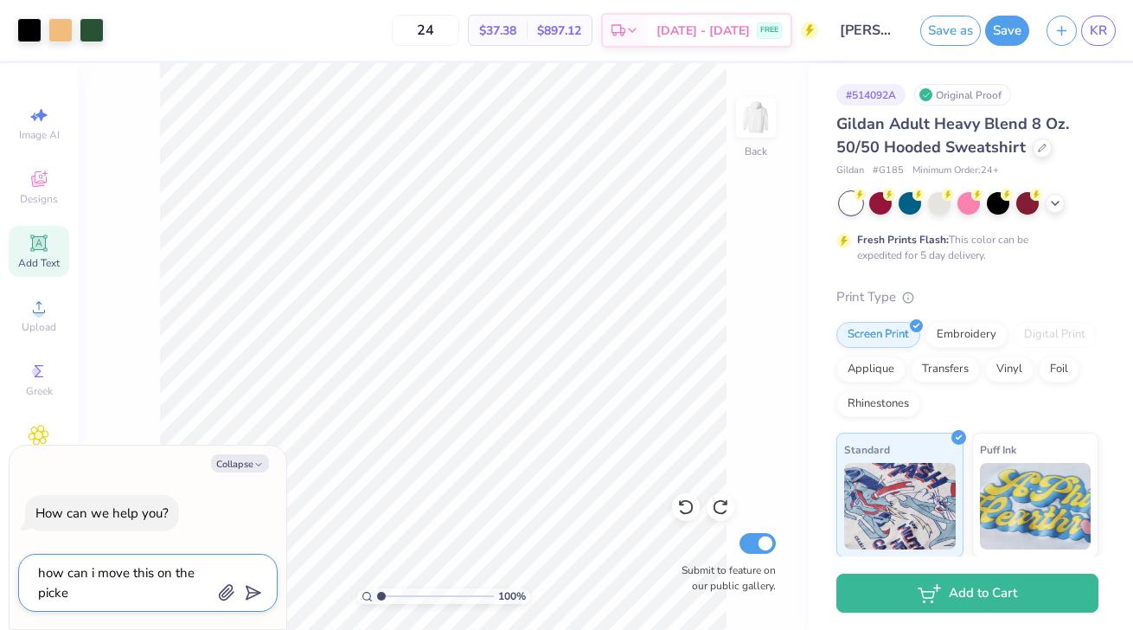
type textarea "x"
type textarea "how can i move this on the picked"
type textarea "x"
type textarea "how can i move this on the picked a"
type textarea "x"
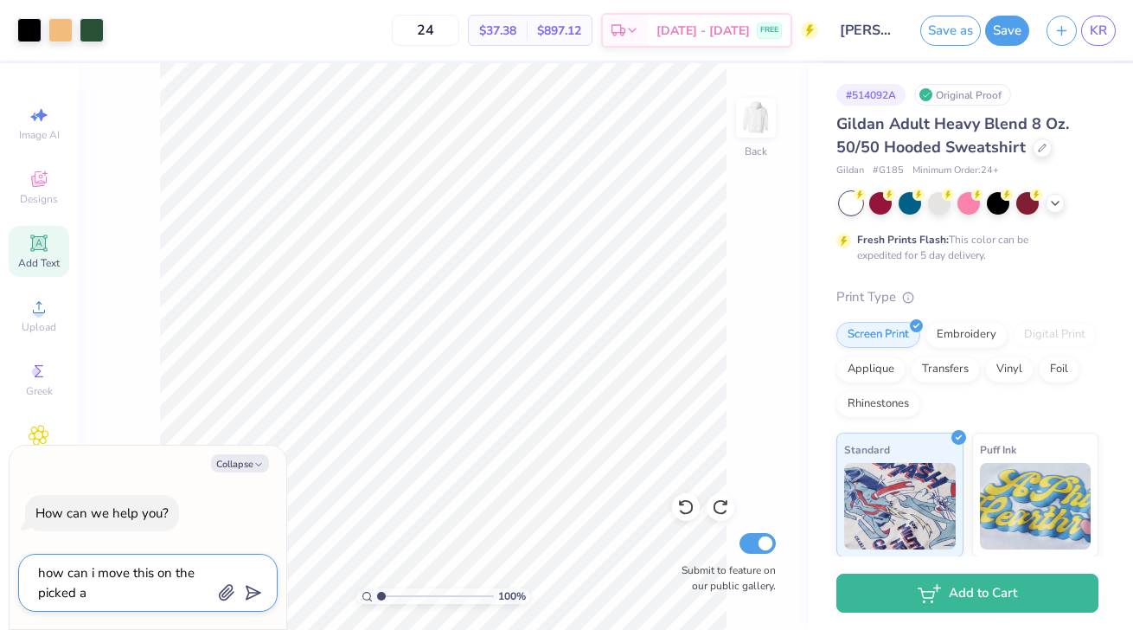
type textarea "how can i move this on the picked an"
type textarea "x"
type textarea "how can i move this on the picked a"
type textarea "x"
type textarea "how can i move this on the picked"
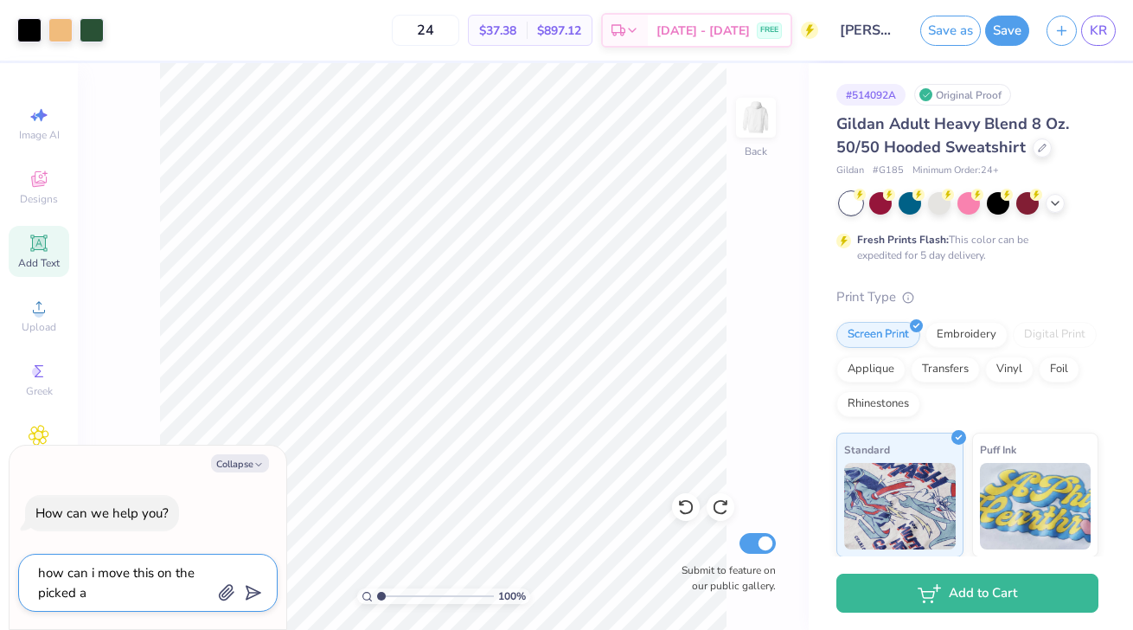
type textarea "x"
type textarea "how can i move this on the picked"
type textarea "x"
type textarea "how can i move this on the picke"
type textarea "x"
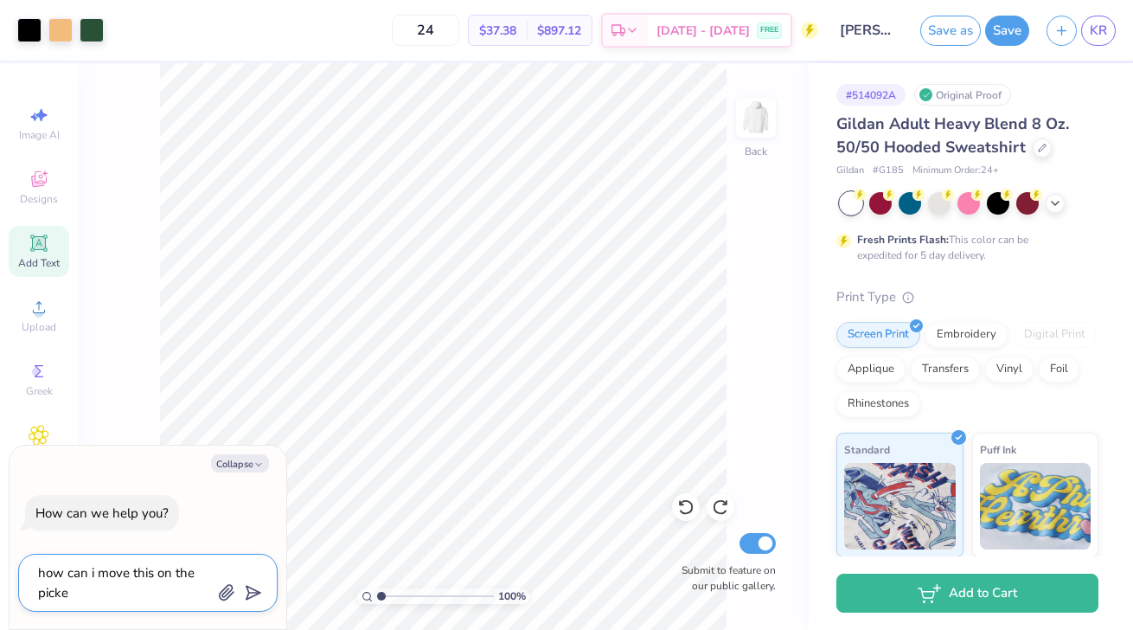
type textarea "how can i move this on the pick"
type textarea "x"
type textarea "how can i move this on the pic"
type textarea "x"
type textarea "how can i move this on the pi"
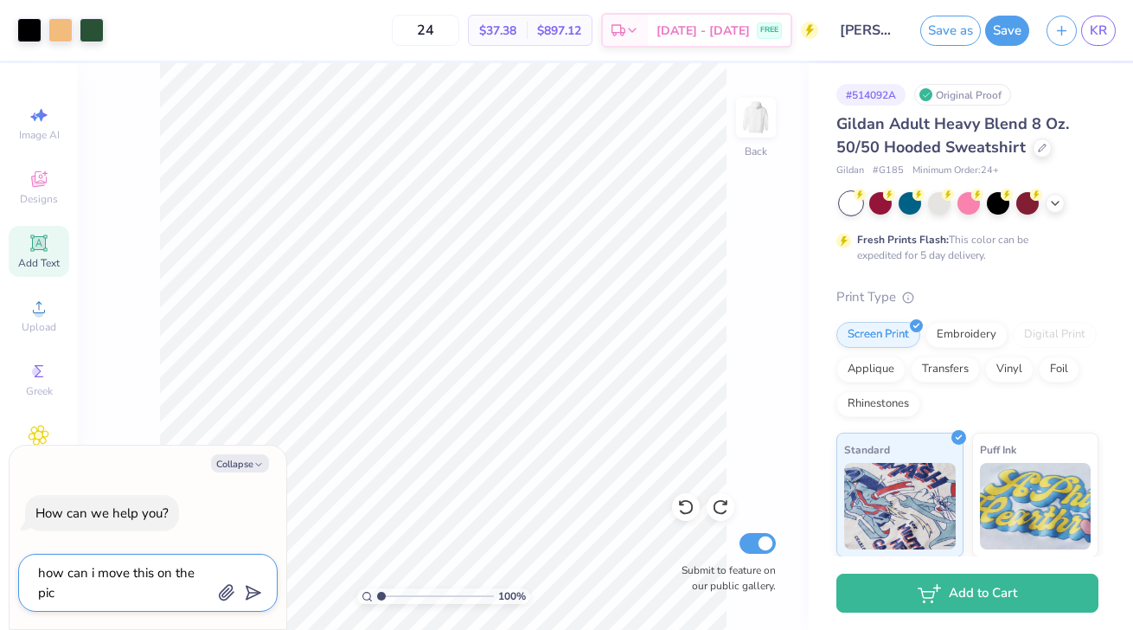
type textarea "x"
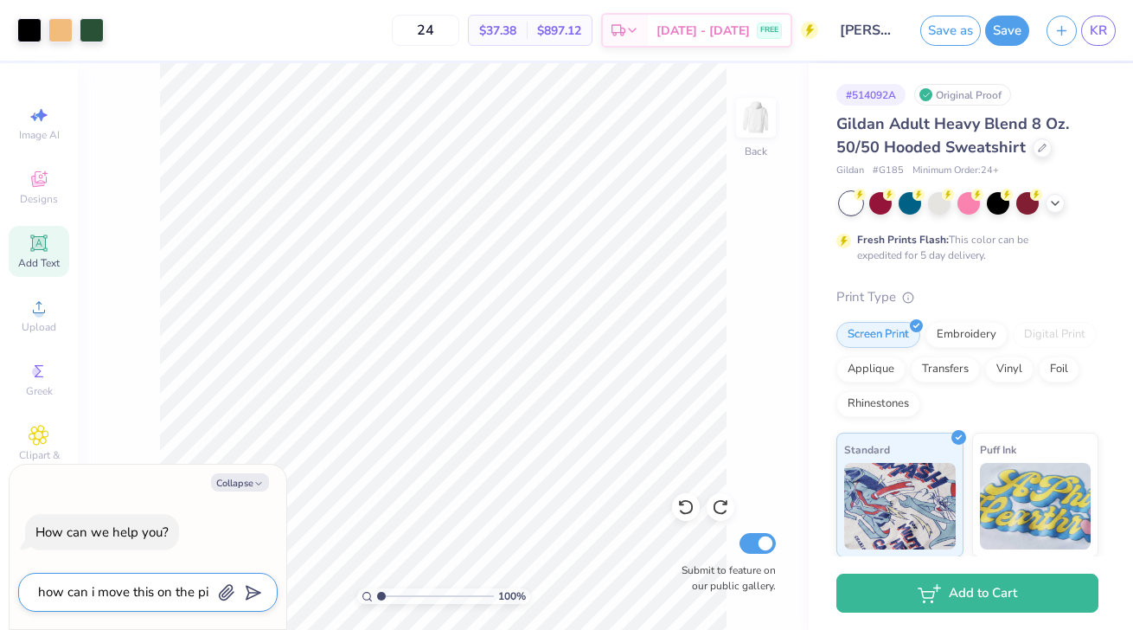
type textarea "how can i move this on the pio"
type textarea "x"
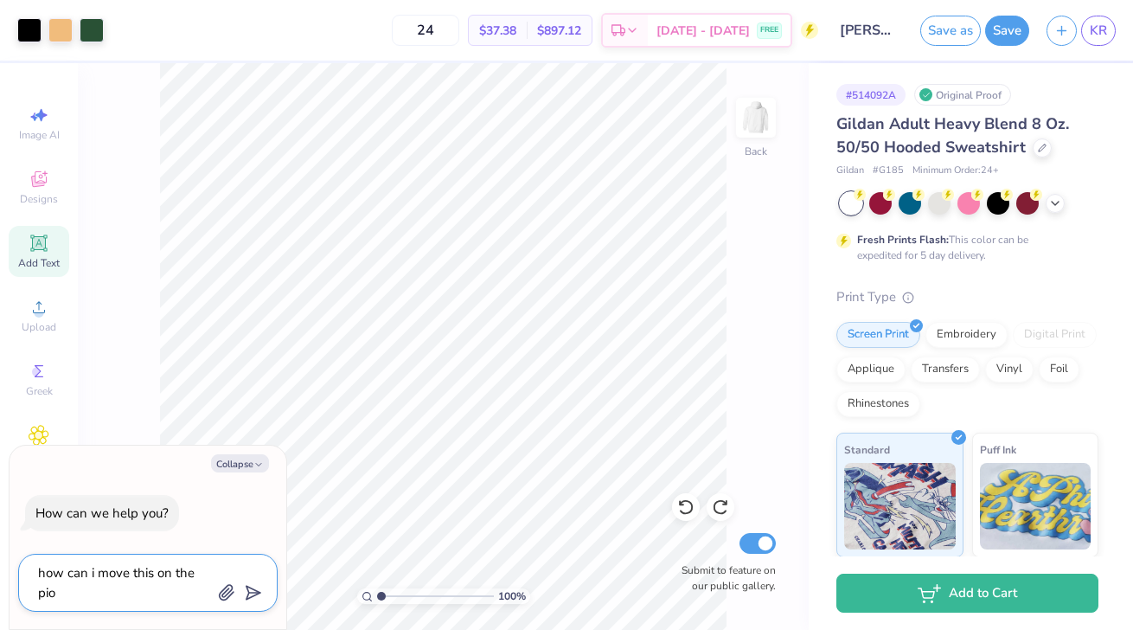
type textarea "how can i move this on the pioc"
type textarea "x"
type textarea "how can i move this on the piock"
type textarea "x"
type textarea "how can i move this on the piocke"
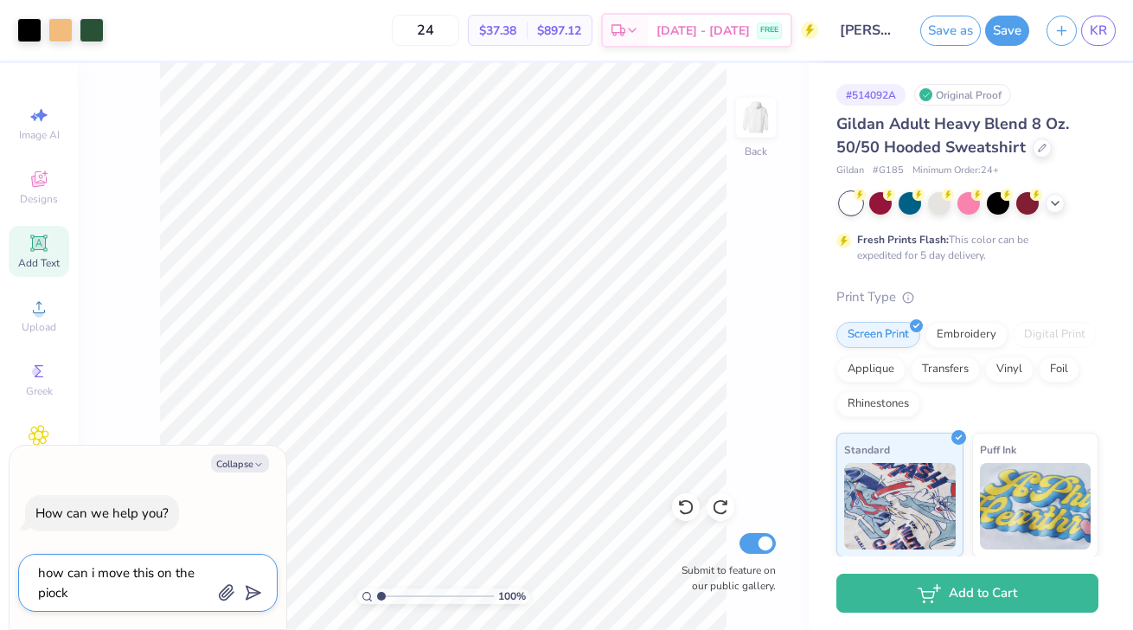
type textarea "x"
type textarea "how can i move this on the piocket"
type textarea "x"
type textarea "how can i move this on the piocket"
type textarea "x"
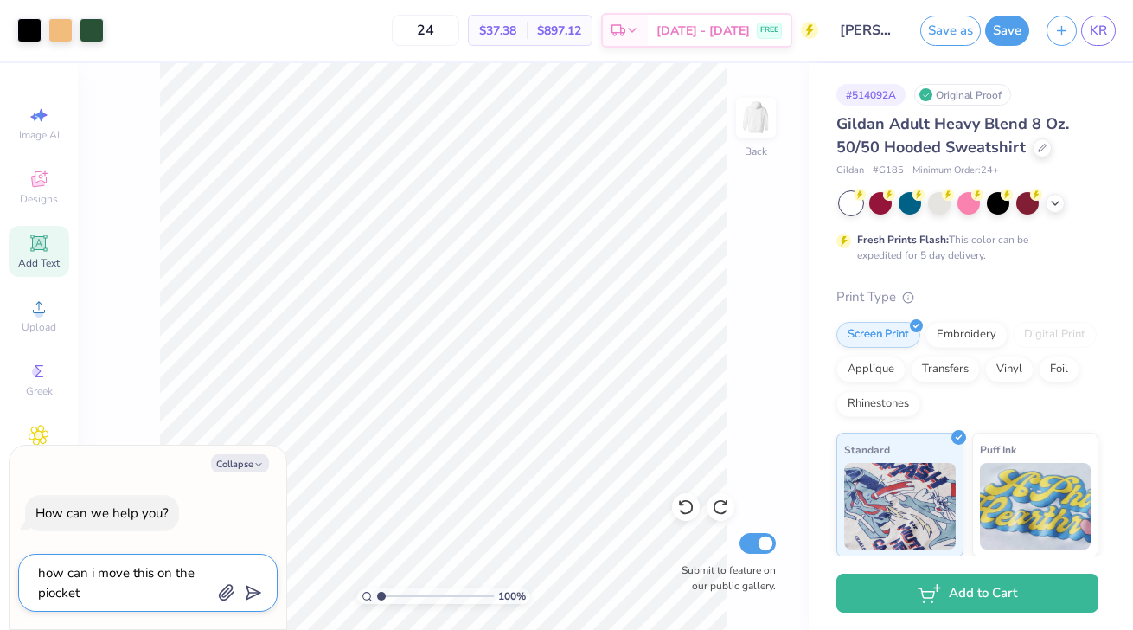
type textarea "how can i move this on the piocket a"
type textarea "x"
type textarea "how can i move this on the piocket ab"
type textarea "x"
type textarea "how can i move this on the piocket abd"
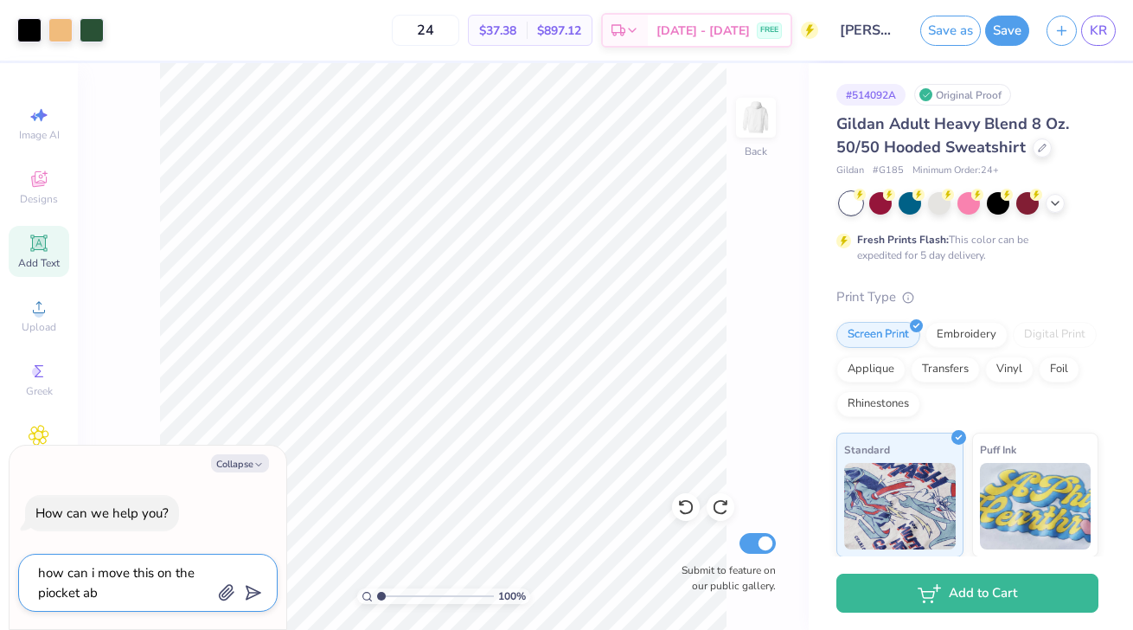
type textarea "x"
type textarea "how can i move this on the piocket ab"
type textarea "x"
type textarea "how can i move this on the piocket a"
type textarea "x"
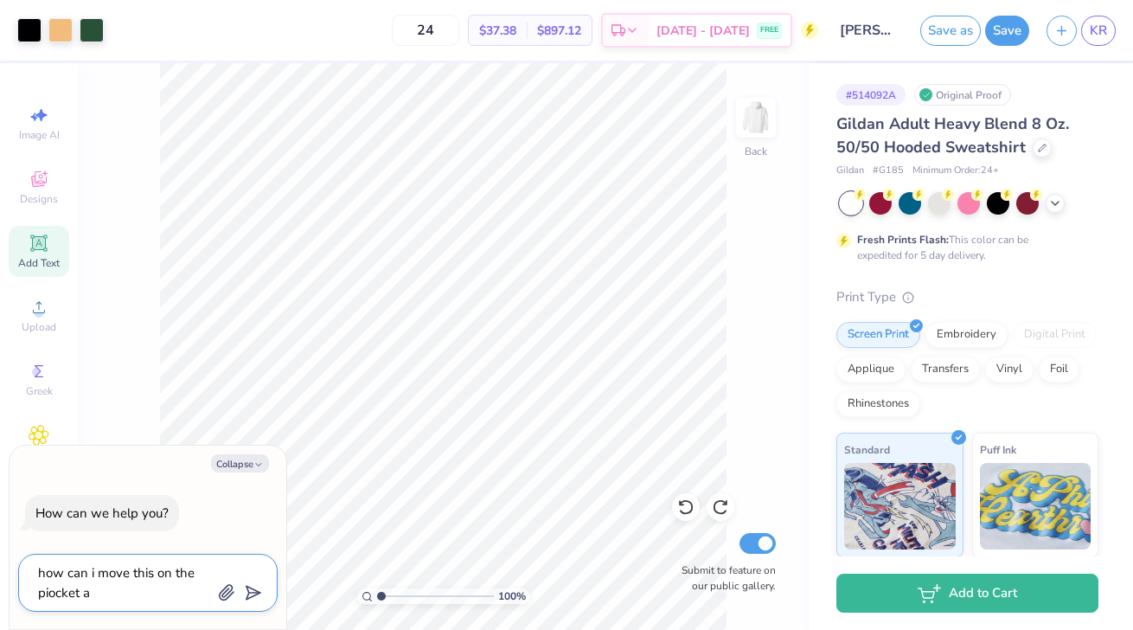
type textarea "how can i move this on the piocket"
type textarea "x"
type textarea "how can i move this on the piocket"
type textarea "x"
type textarea "how can i move this on the piocke"
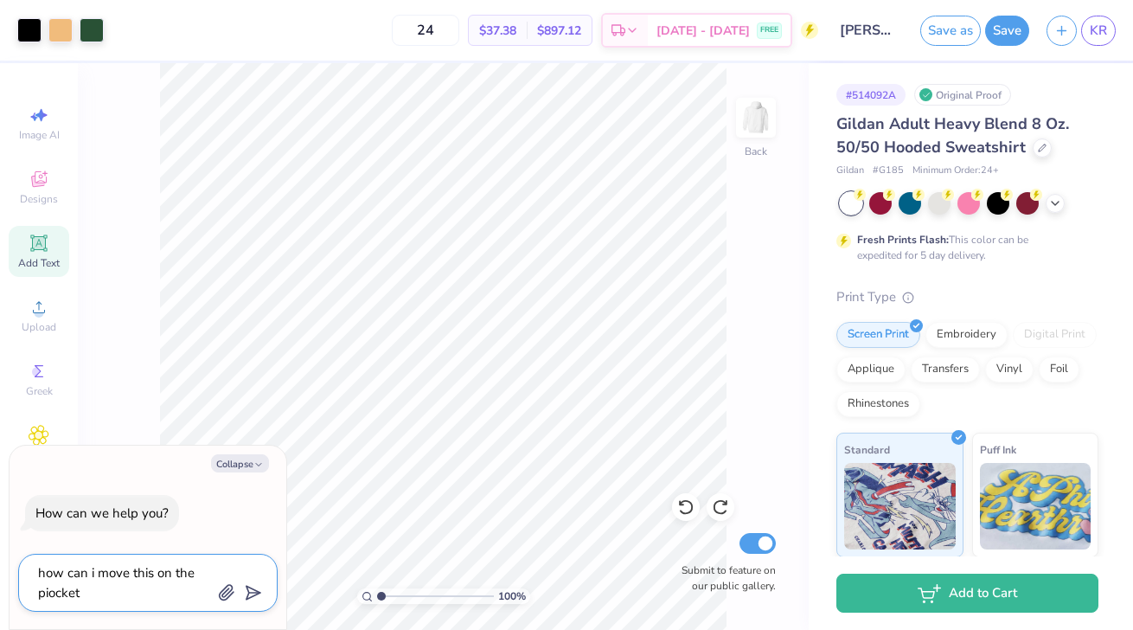
type textarea "x"
type textarea "how can i move this on the piock"
type textarea "x"
type textarea "how can i move this on the pioc"
type textarea "x"
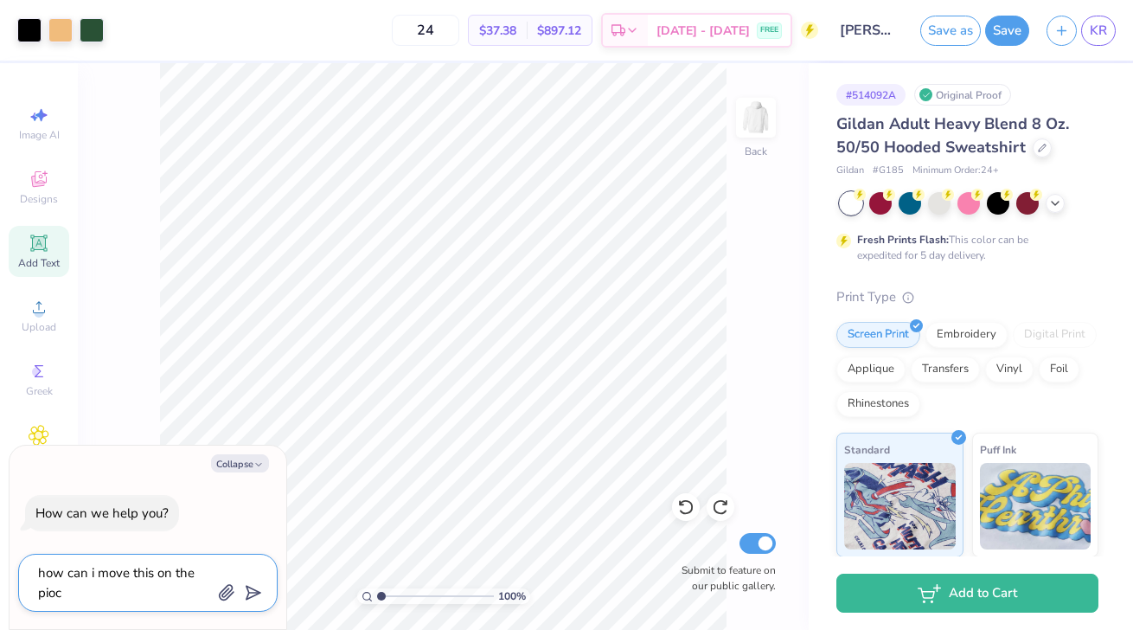
type textarea "how can i move this on the pio"
type textarea "x"
type textarea "how can i move this on the pi"
type textarea "x"
type textarea "how can i move this on the p"
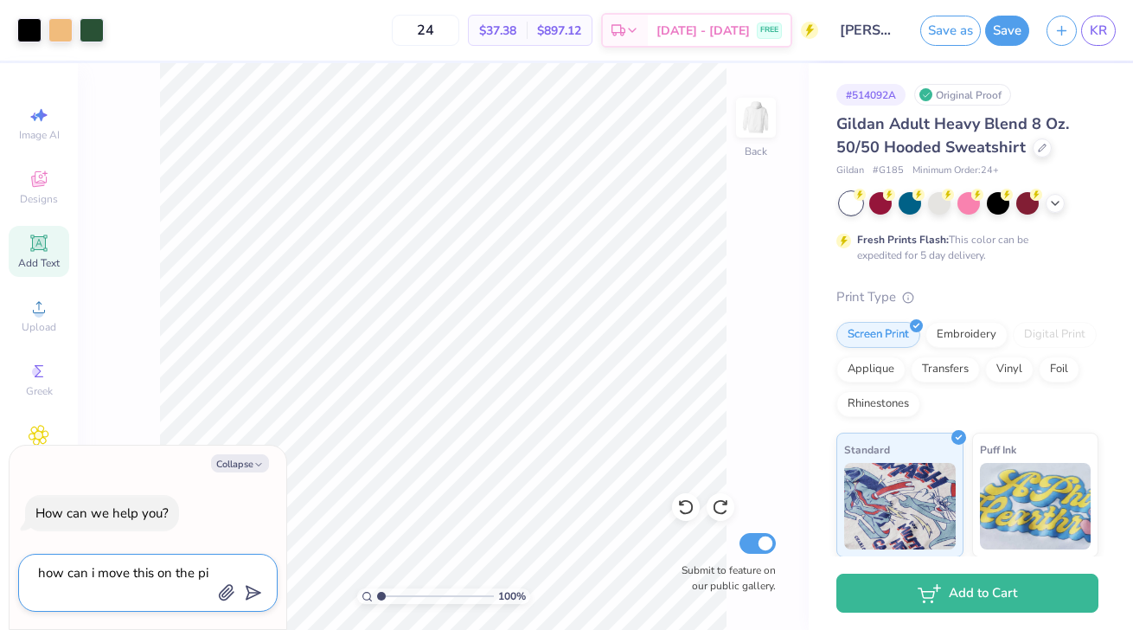
type textarea "x"
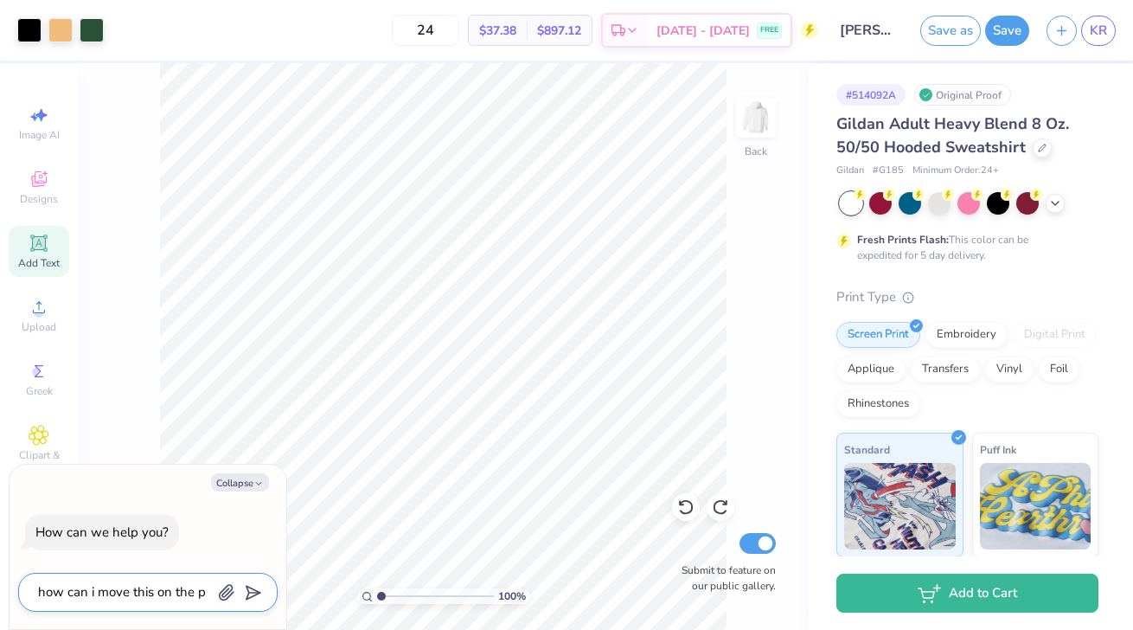
type textarea "how can i move this on the"
type textarea "x"
type textarea "how can i move this on the"
type textarea "x"
type textarea "how can i move this on th"
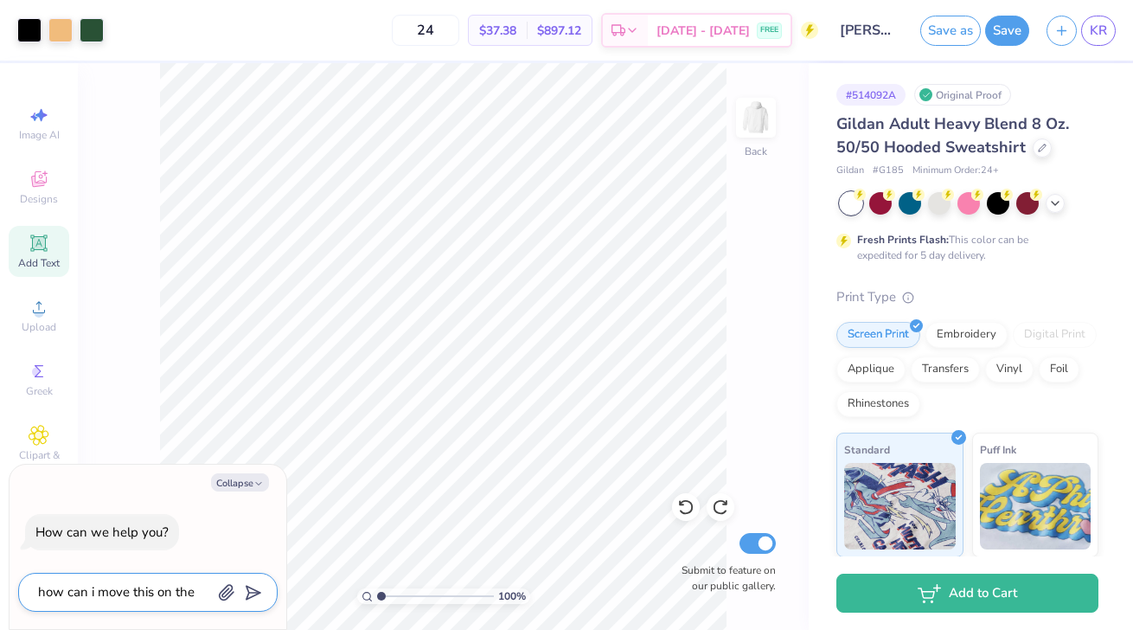
type textarea "x"
type textarea "how can i move this on t"
type textarea "x"
type textarea "how can i move this on"
type textarea "x"
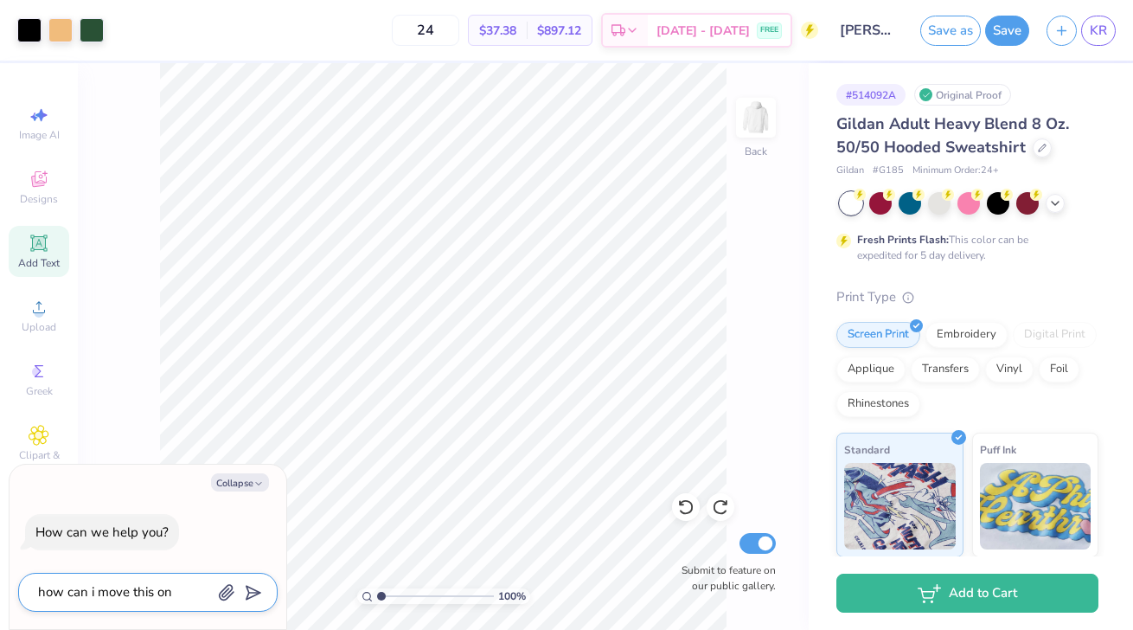
type textarea "how can i move this on"
type textarea "x"
type textarea "how can i move this o"
type textarea "x"
type textarea "how can i move this"
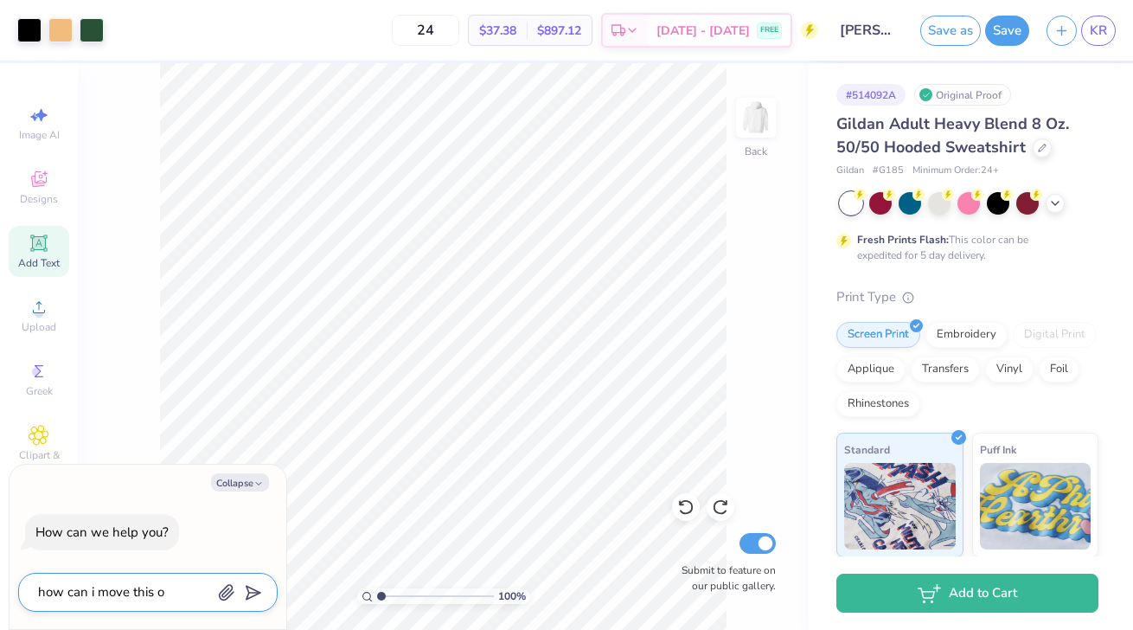
type textarea "x"
type textarea "how can i move this d"
type textarea "x"
type textarea "how can i move this do"
type textarea "x"
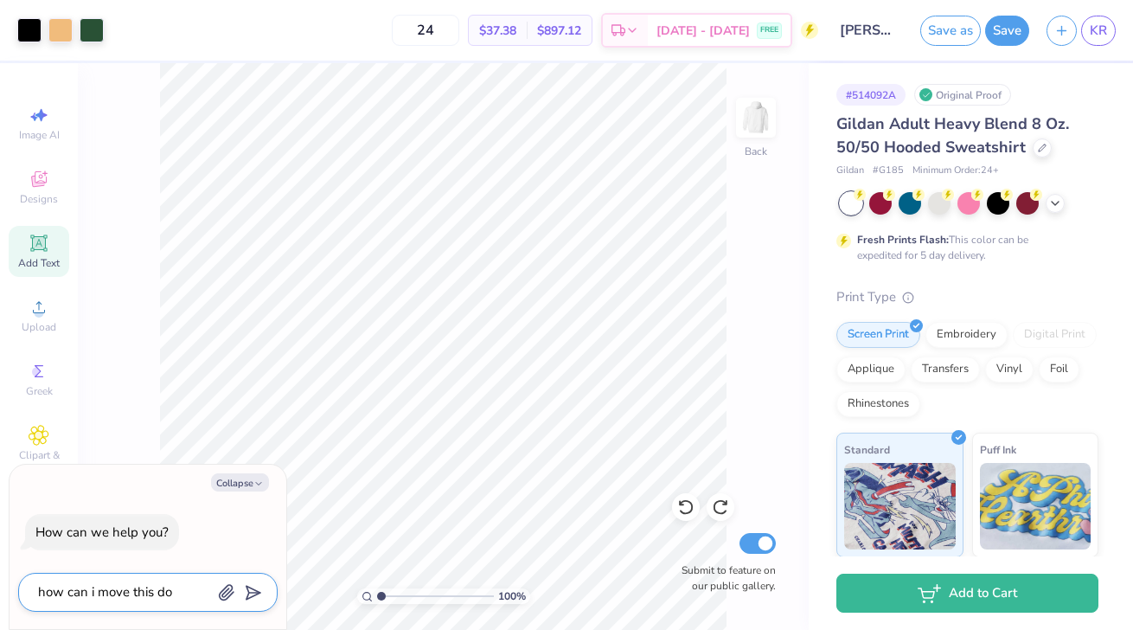
type textarea "how can i move this dow"
type textarea "x"
type textarea "how can i move this down"
type textarea "x"
type textarea "how can i move this down"
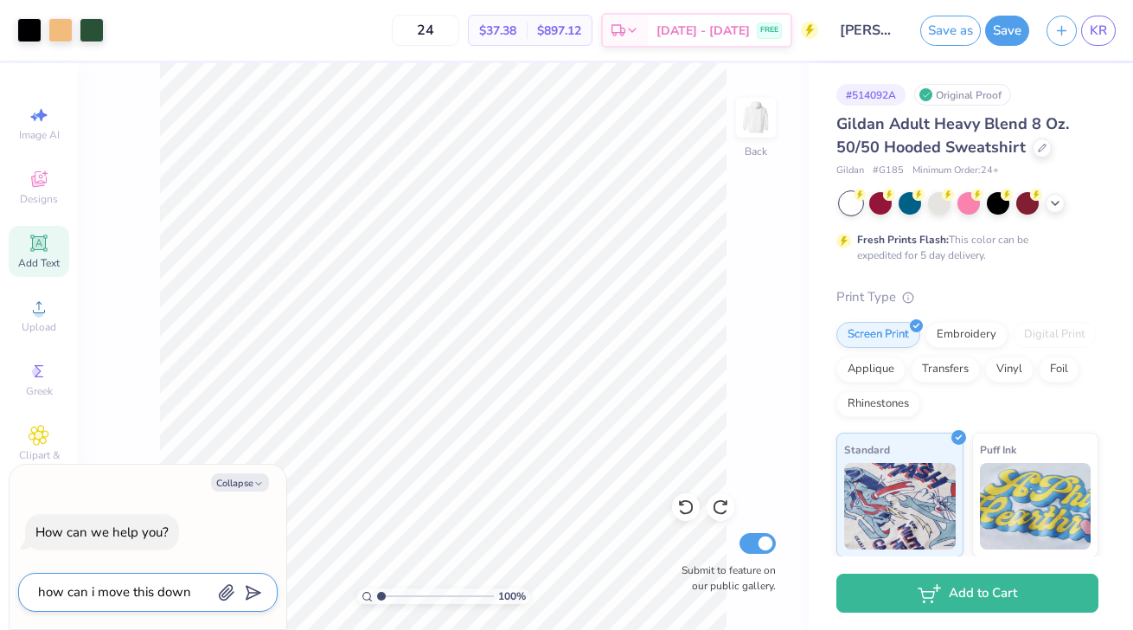
type textarea "x"
type textarea "how can i move this down s"
type textarea "x"
type textarea "how can i move this down so"
type textarea "x"
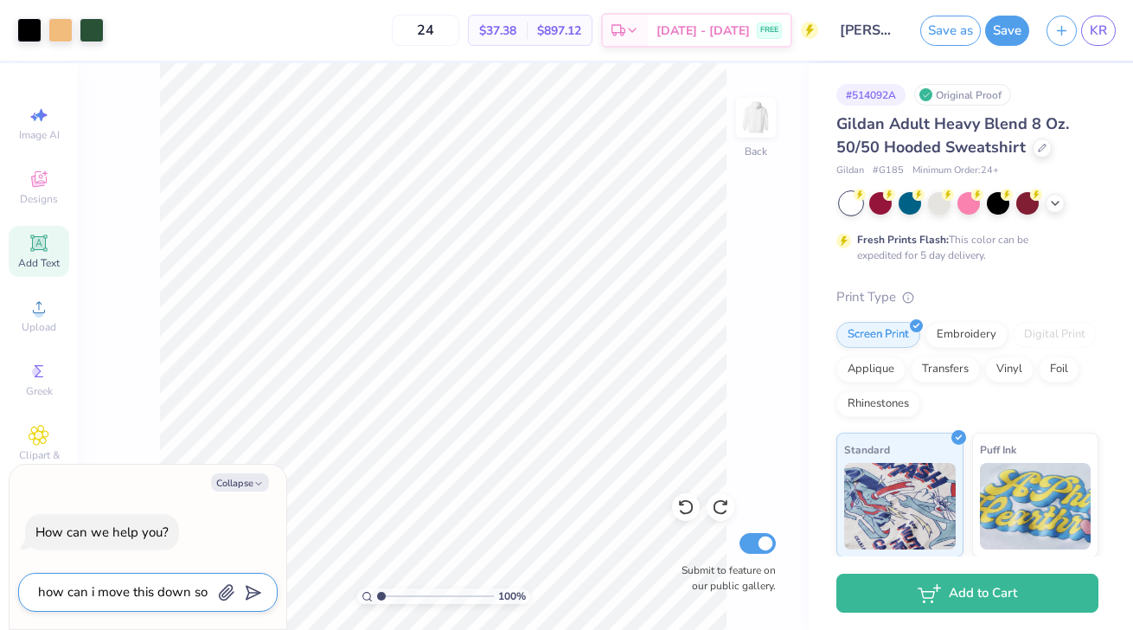
type textarea "how can i move this down so"
type textarea "x"
type textarea "how can i move this down so t"
type textarea "x"
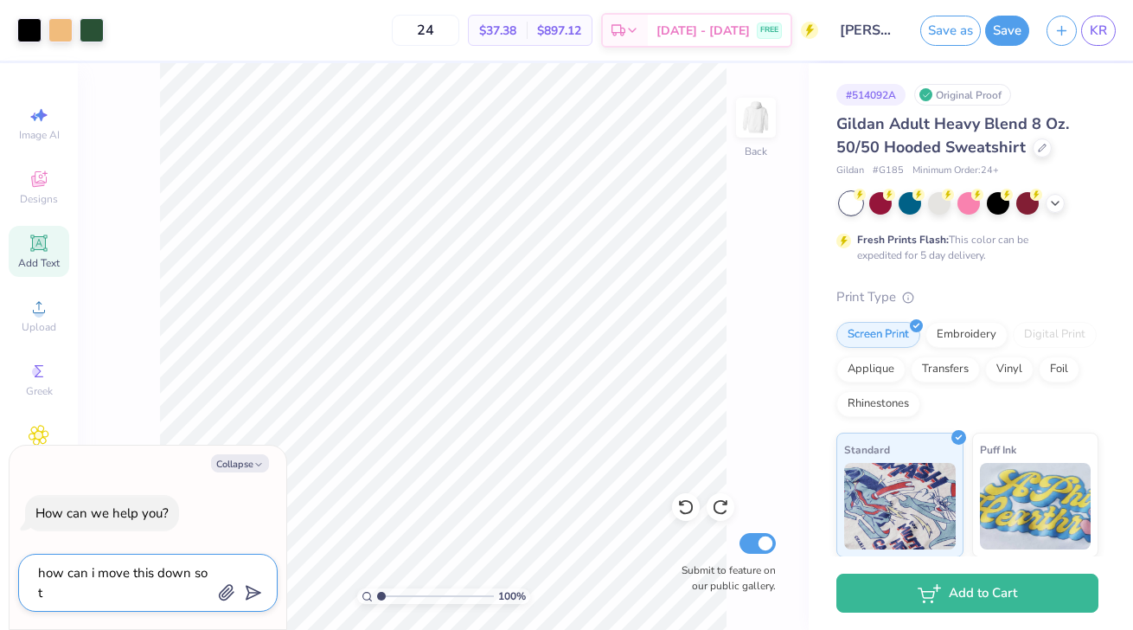
type textarea "how can i move this down so th"
type textarea "x"
type textarea "how can i move this down so the"
type textarea "x"
type textarea "how can i move this down so the"
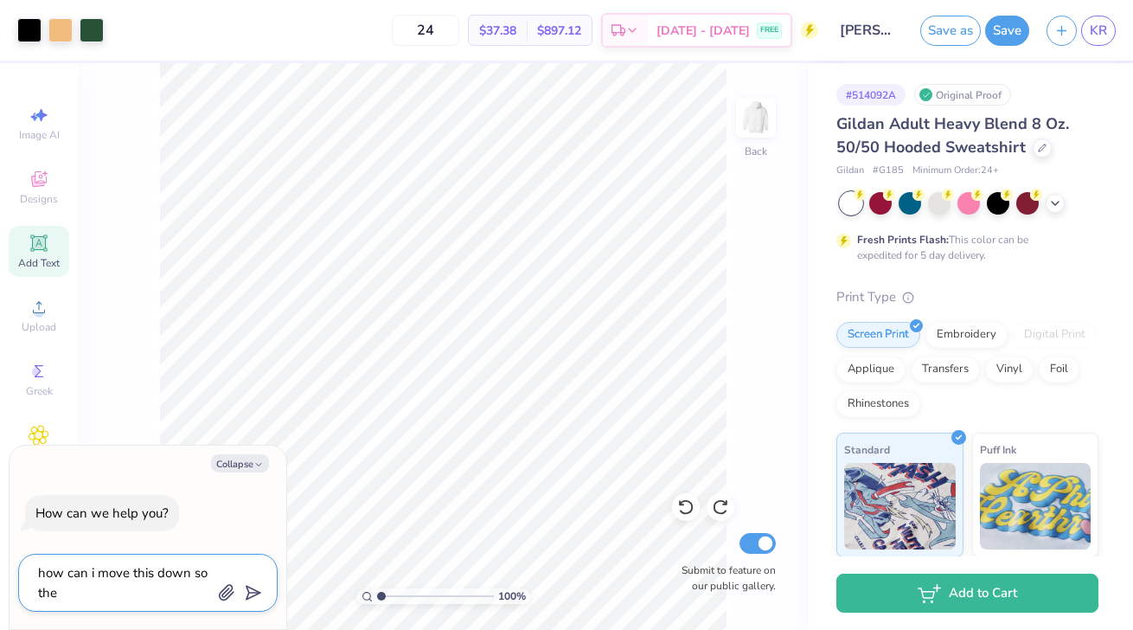
type textarea "x"
type textarea "how can i move this down so the s"
type textarea "x"
type textarea "how can i move this down so the st"
type textarea "x"
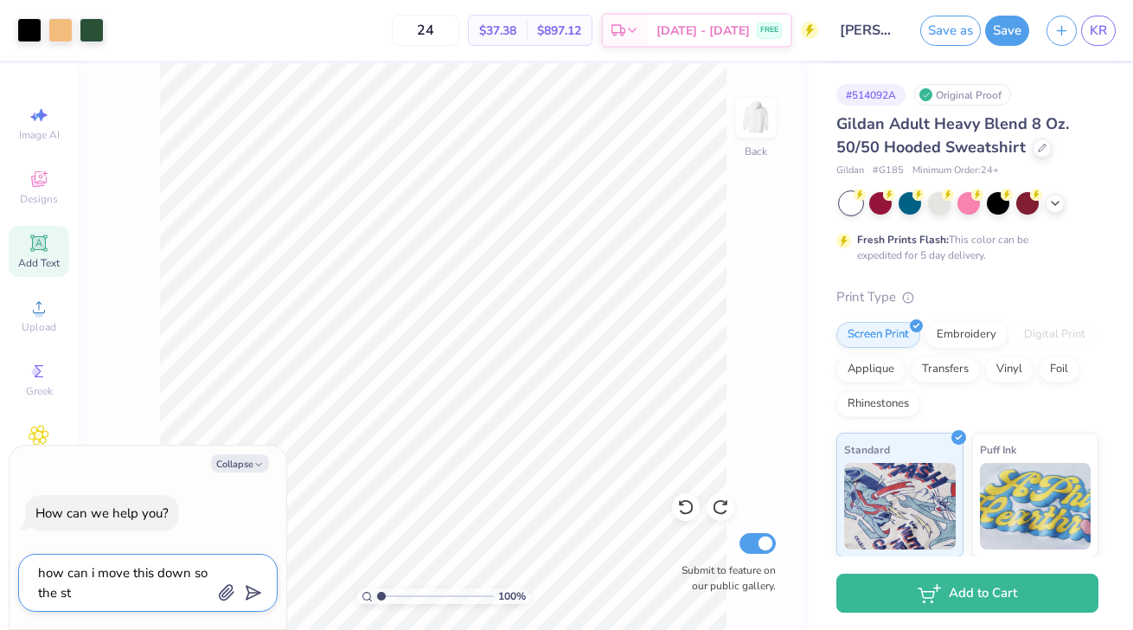
type textarea "how can i move this down so the str"
type textarea "x"
type textarea "how can i move this down so the stri"
type textarea "x"
type textarea "how can i move this down so the strin"
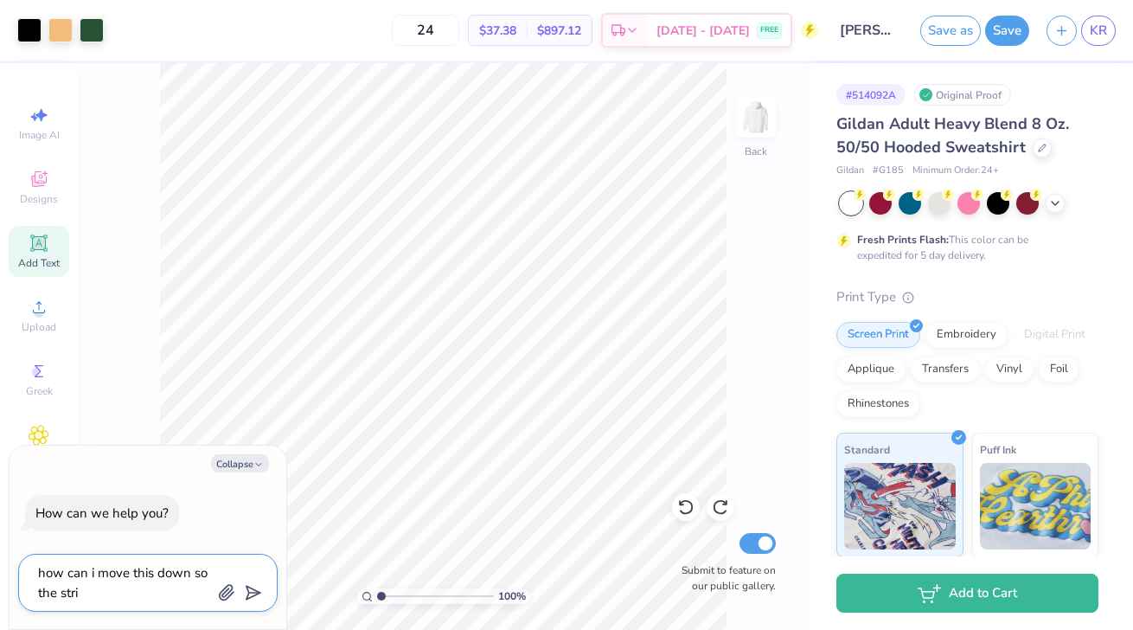
type textarea "x"
type textarea "how can i move this down so the string"
type textarea "x"
type textarea "how can i move this down so the string"
type textarea "x"
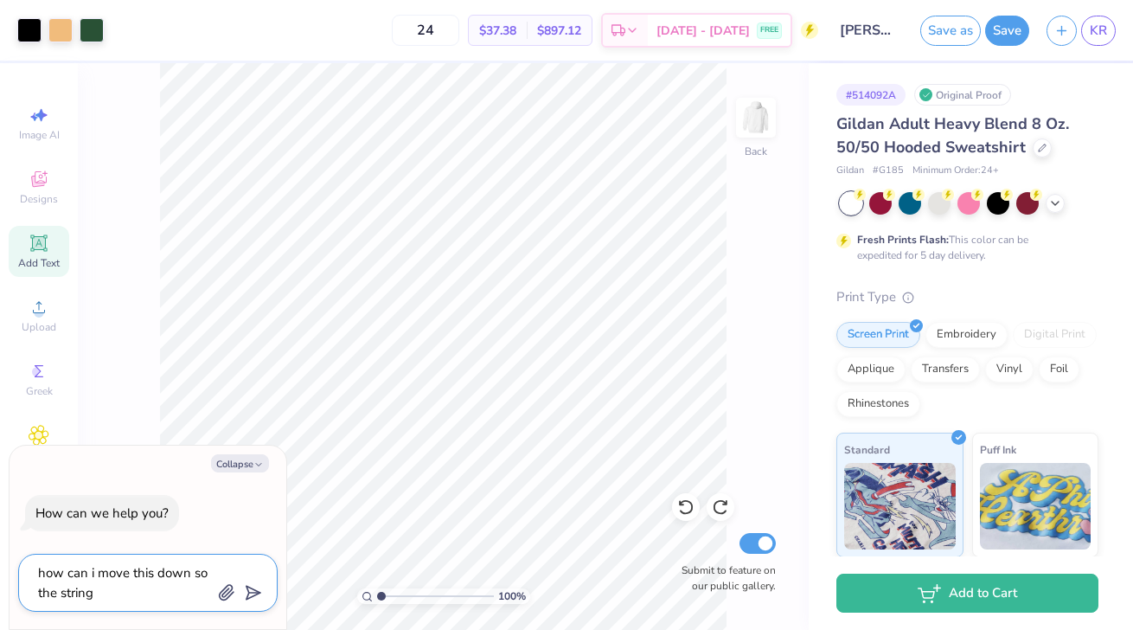
type textarea "how can i move this down so the string g"
type textarea "x"
type textarea "how can i move this down so the string go"
type textarea "x"
type textarea "how can i move this down so the string goe"
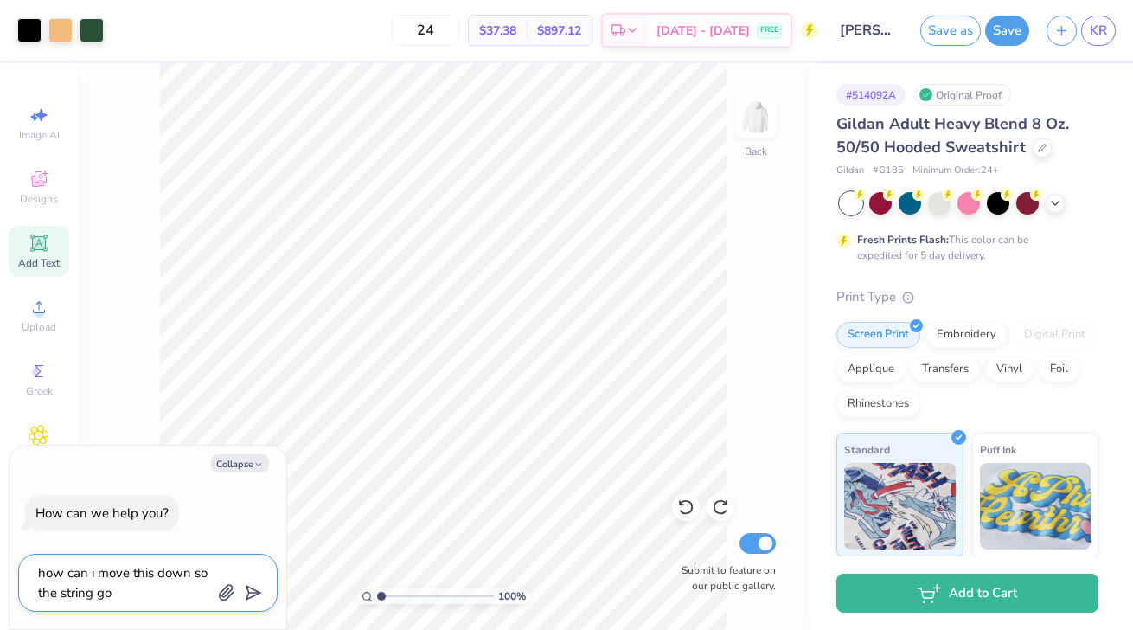
type textarea "x"
type textarea "how can i move this down so the string goes"
type textarea "x"
type textarea "how can i move this down so the string goes"
type textarea "x"
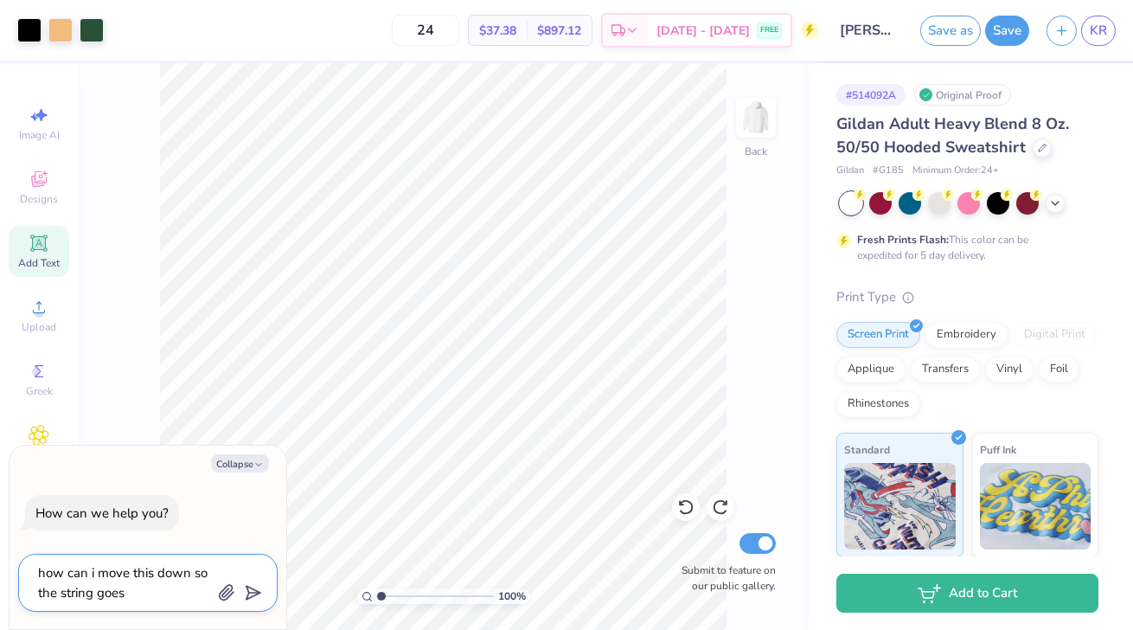
type textarea "how can i move this down so the string goes o"
type textarea "x"
type textarea "how can i move this down so the string goes on"
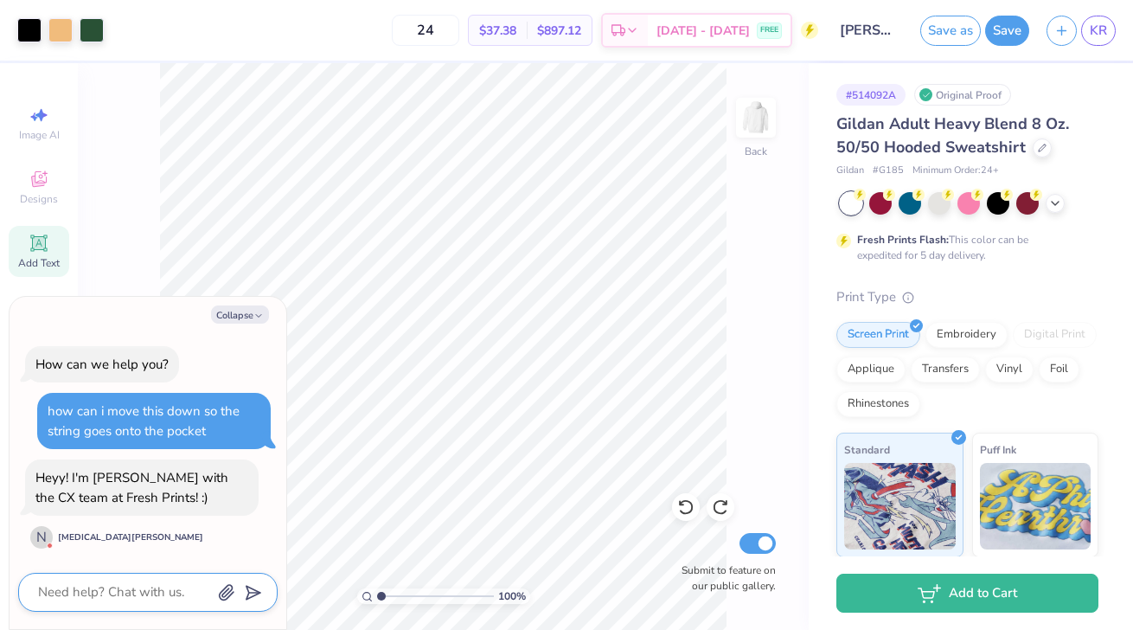
click at [147, 585] on textarea at bounding box center [124, 592] width 176 height 23
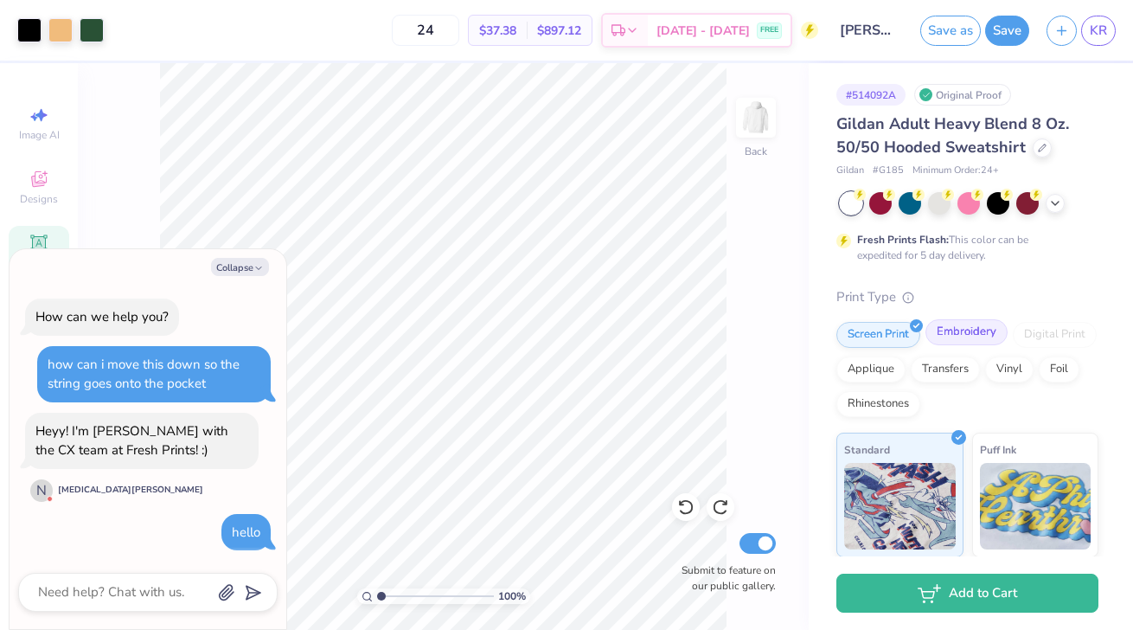
click at [973, 333] on div "Embroidery" at bounding box center [967, 332] width 82 height 26
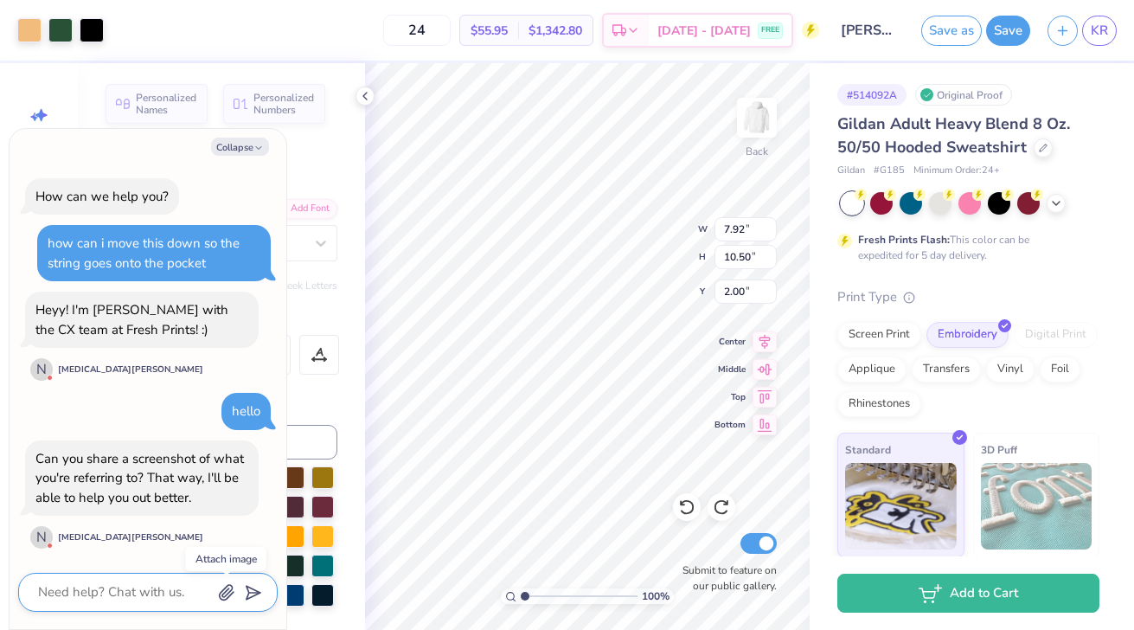
click at [228, 595] on icon "button" at bounding box center [226, 592] width 17 height 17
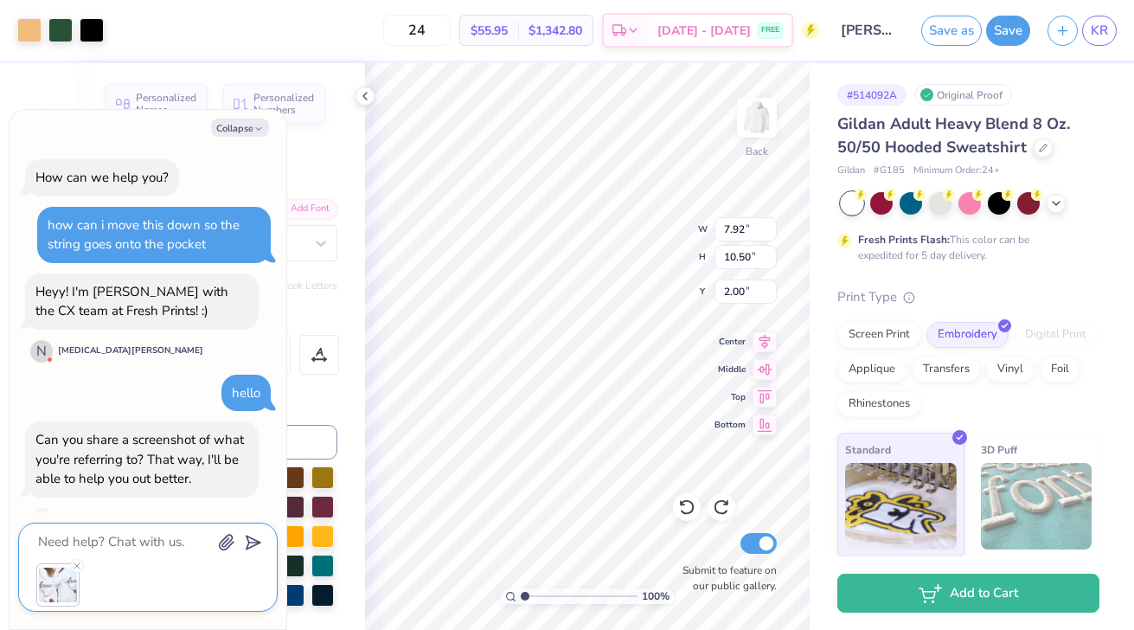
click at [217, 531] on button "button" at bounding box center [226, 540] width 19 height 19
click at [85, 540] on textarea at bounding box center [124, 541] width 176 height 23
click at [253, 538] on icon "submit" at bounding box center [250, 542] width 24 height 24
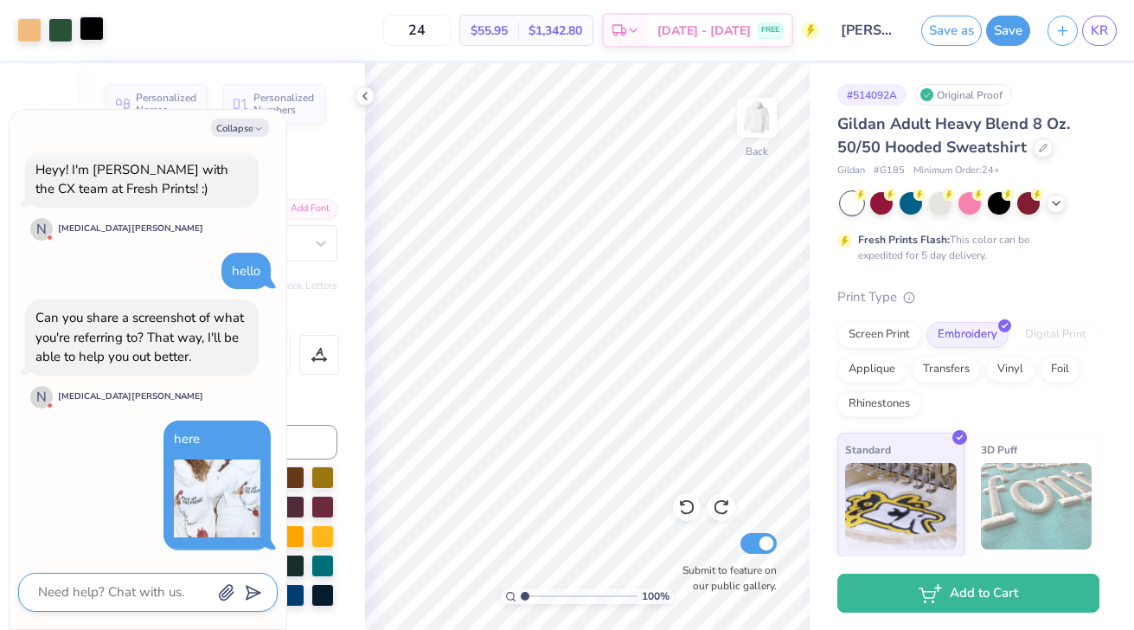
scroll to position [242, 0]
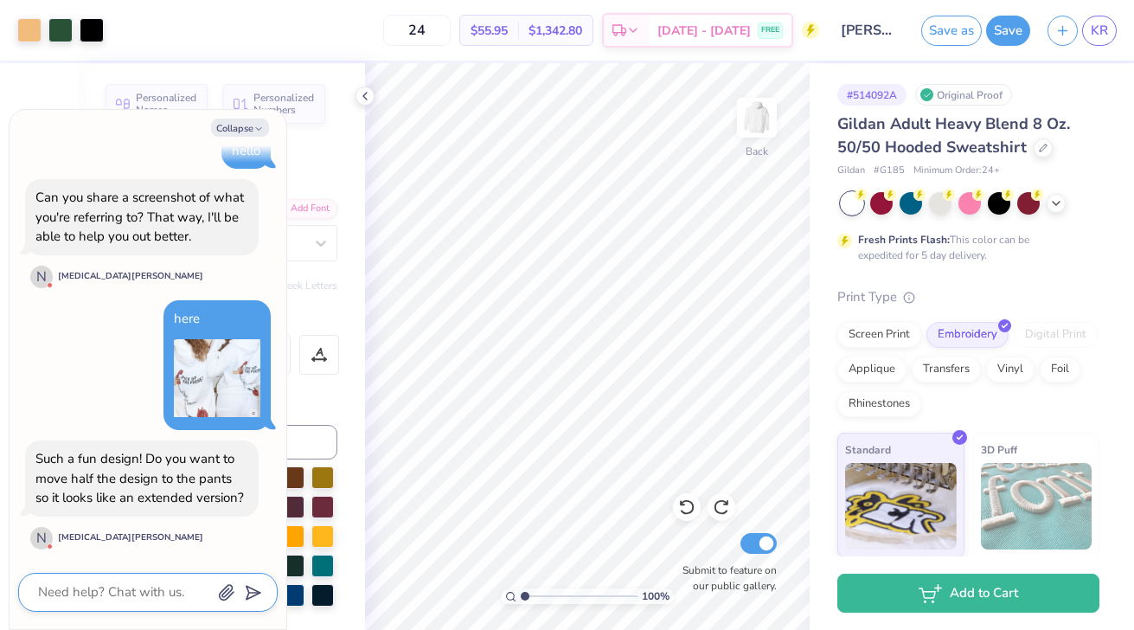
click at [155, 596] on textarea at bounding box center [124, 592] width 176 height 23
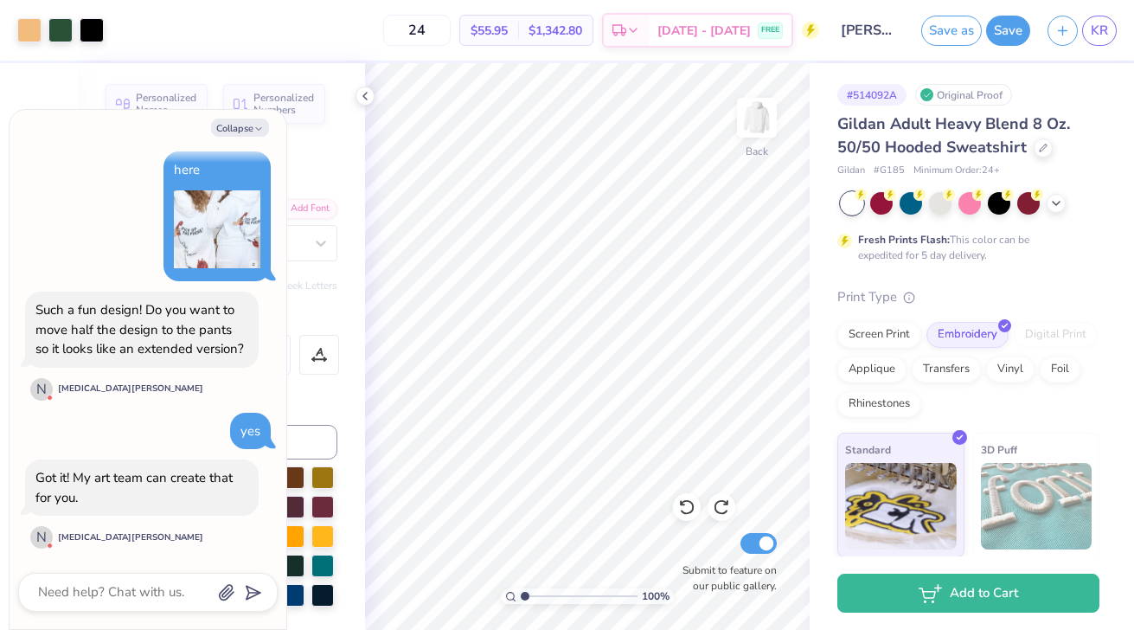
scroll to position [511, 0]
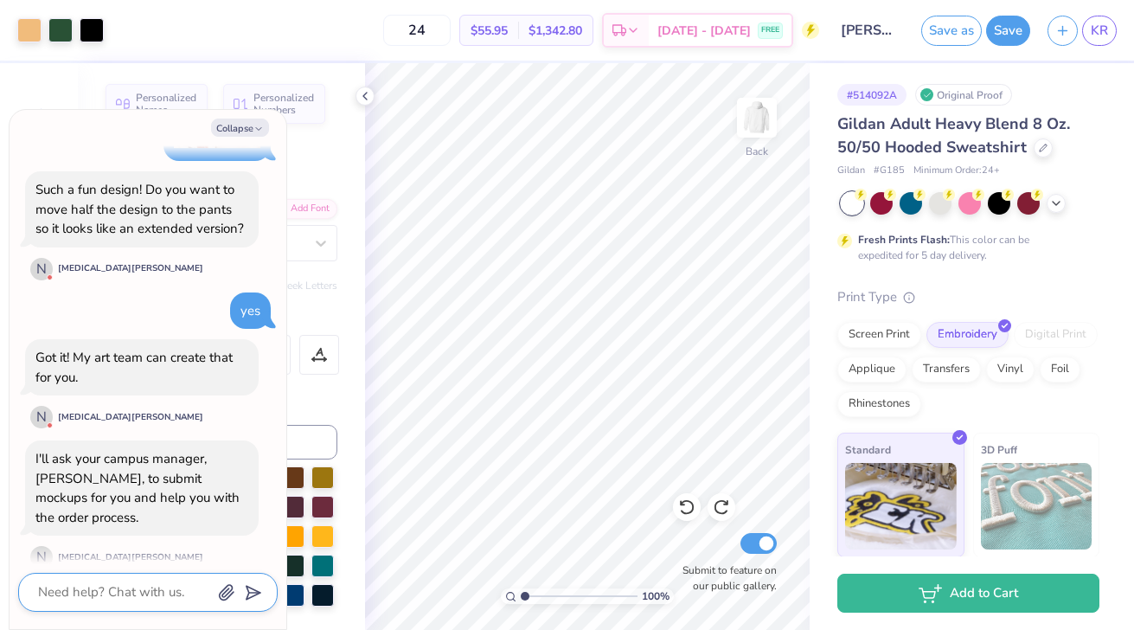
click at [99, 595] on textarea at bounding box center [124, 592] width 176 height 23
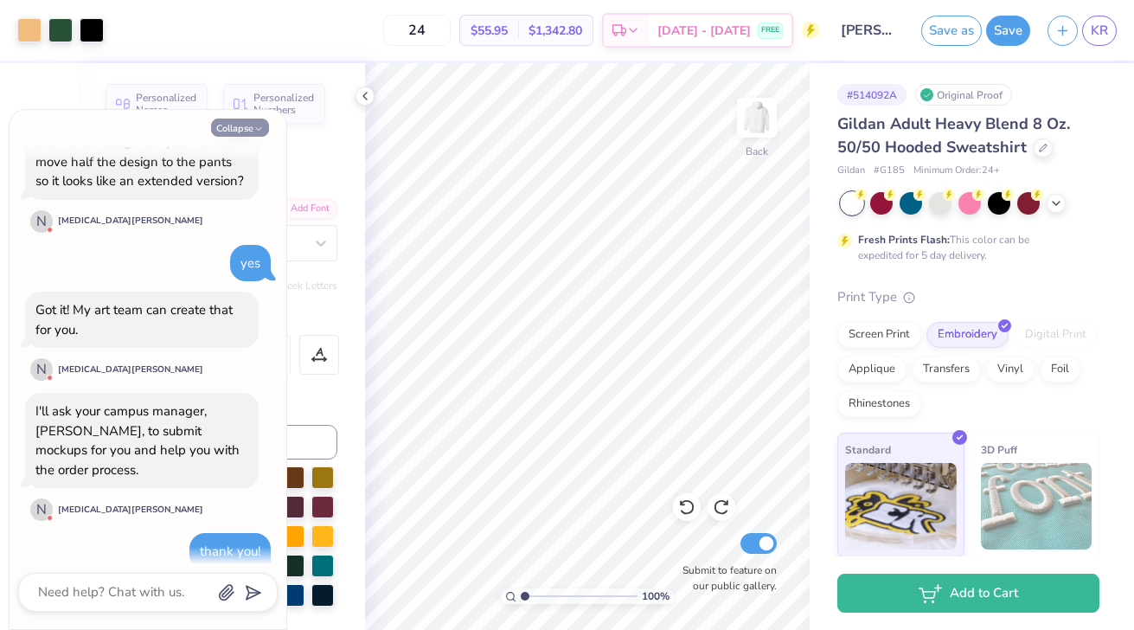
click at [249, 131] on button "Collapse" at bounding box center [240, 128] width 58 height 18
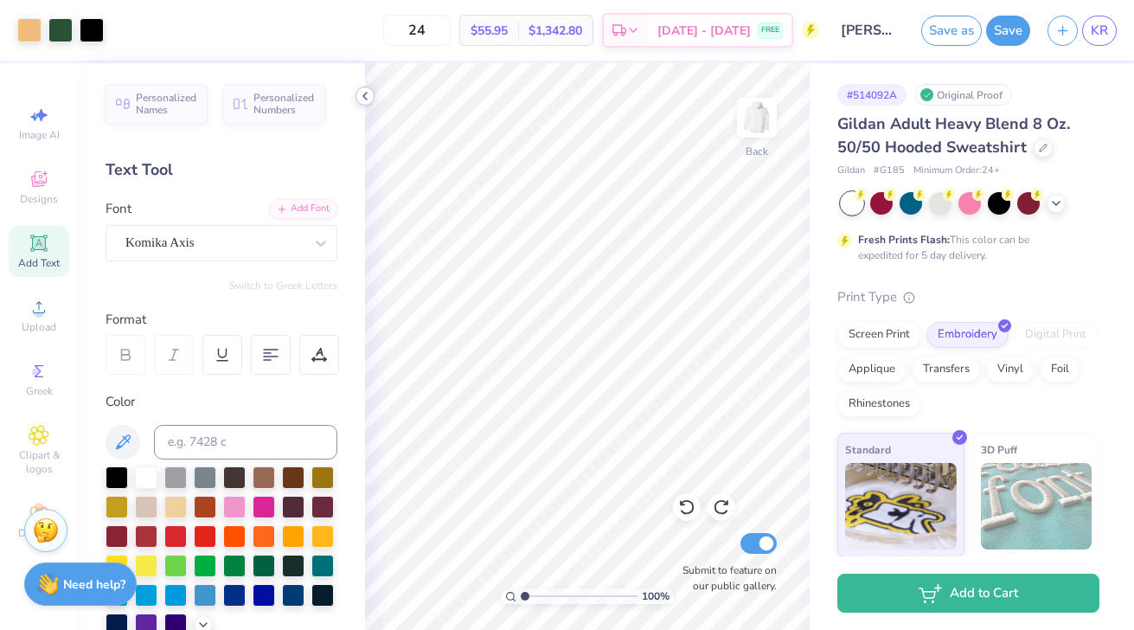
click at [366, 98] on icon at bounding box center [365, 96] width 14 height 14
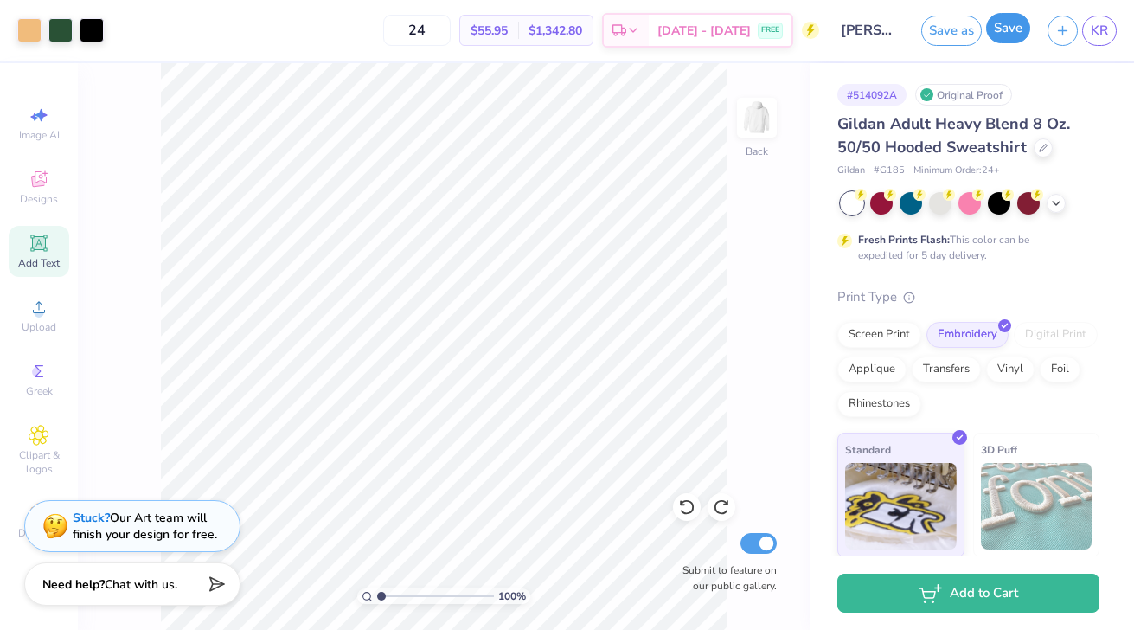
click at [1001, 34] on button "Save" at bounding box center [1008, 28] width 44 height 30
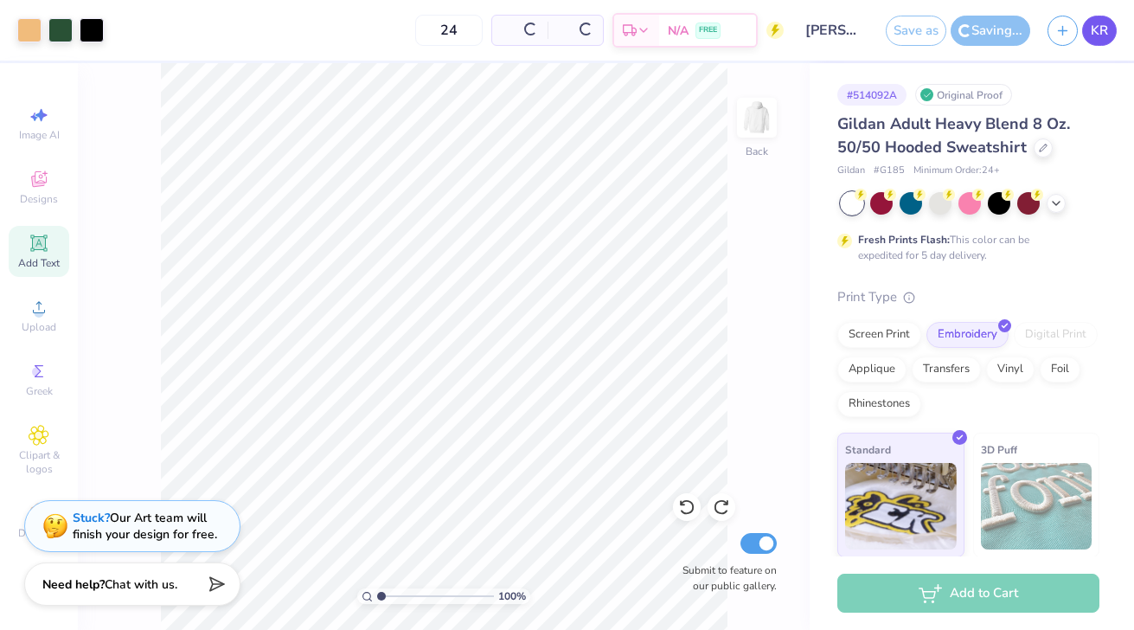
click at [1098, 36] on span "KR" at bounding box center [1099, 31] width 17 height 20
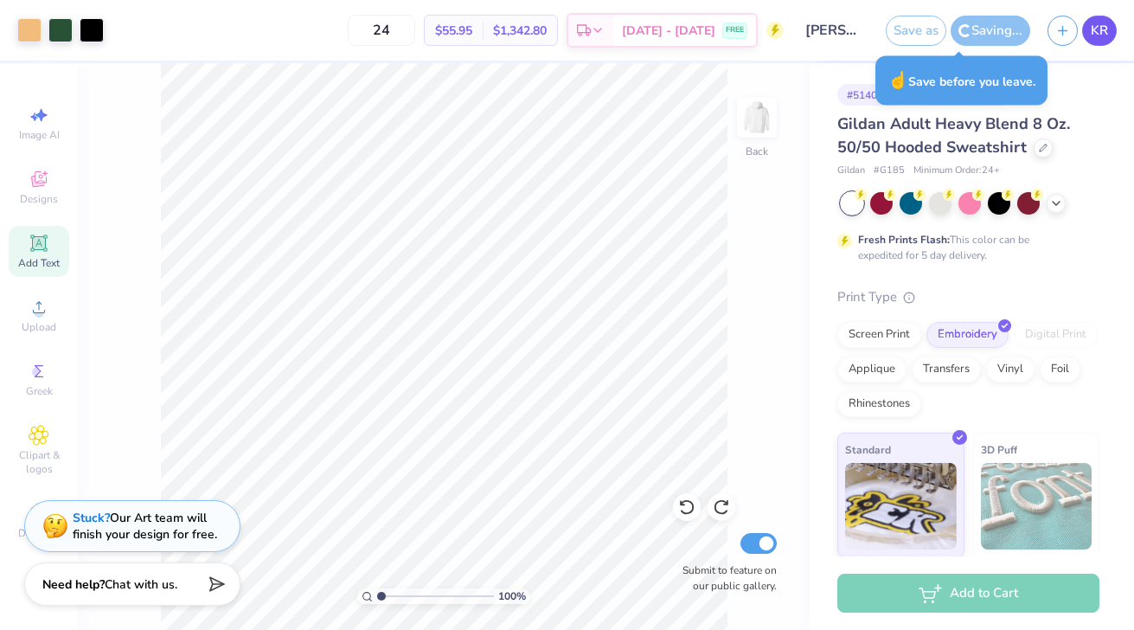
click at [1099, 42] on link "KR" at bounding box center [1099, 31] width 35 height 30
